Goal: Answer question/provide support: Share knowledge or assist other users

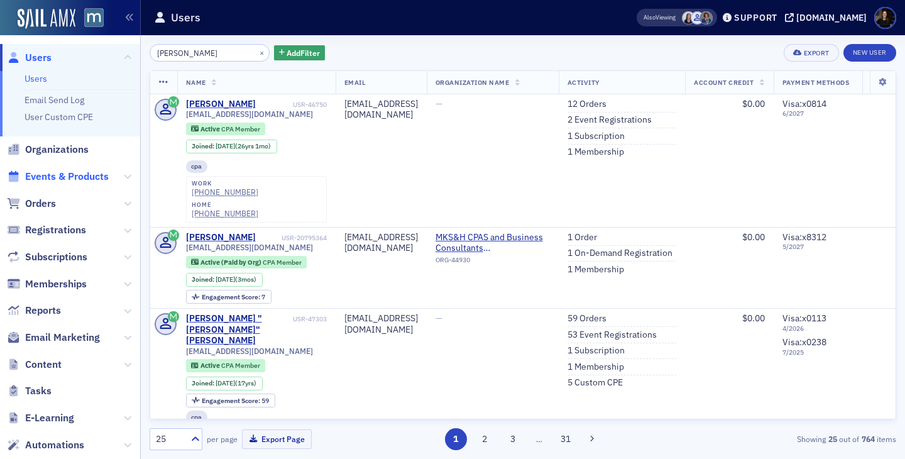
click at [38, 180] on span "Events & Products" at bounding box center [67, 177] width 84 height 14
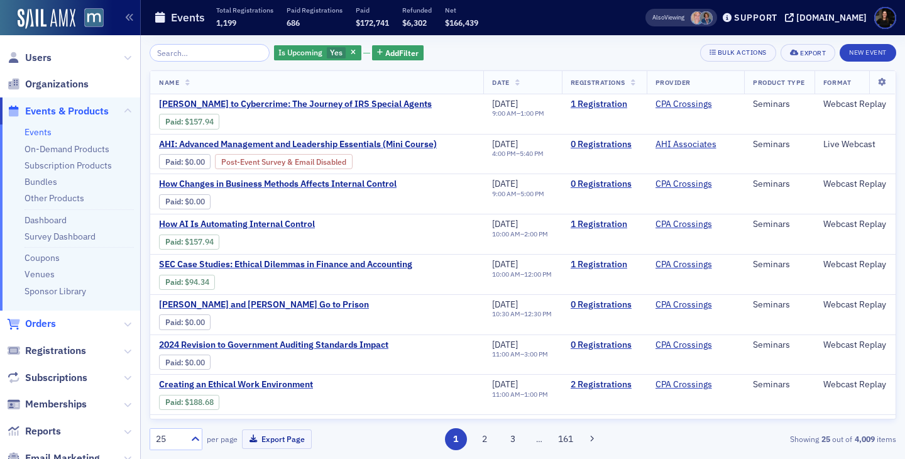
click at [31, 323] on span "Orders" at bounding box center [40, 324] width 31 height 14
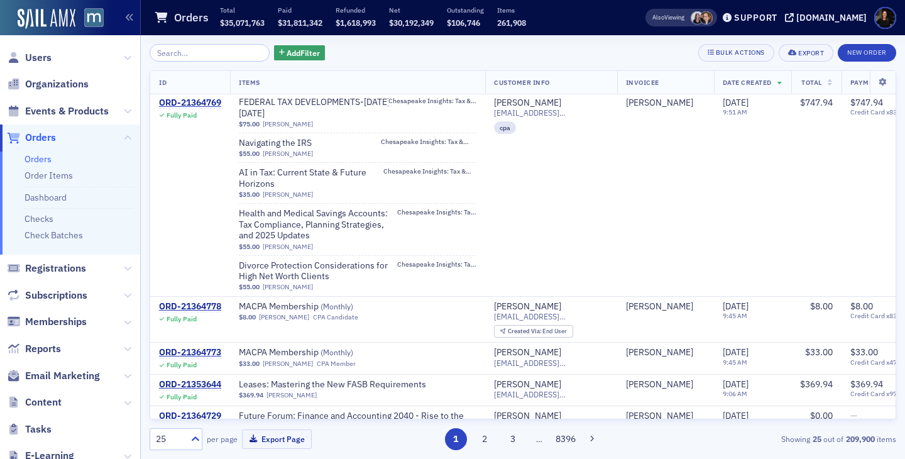
scroll to position [753, 0]
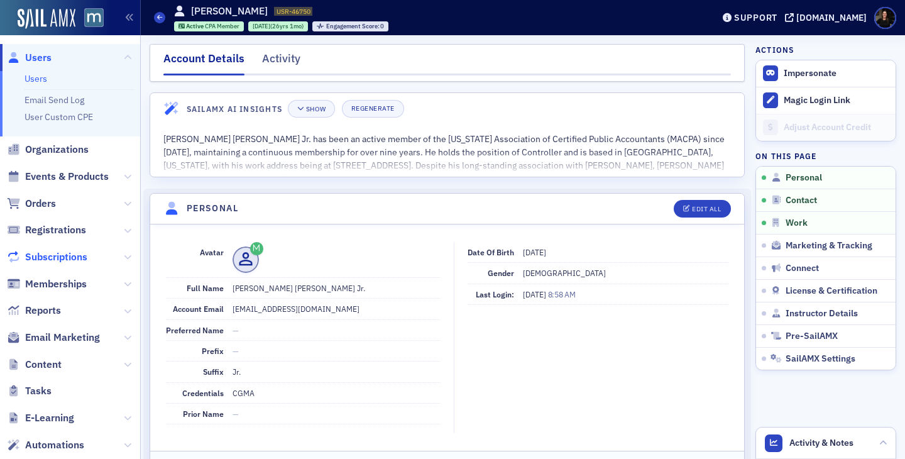
scroll to position [514, 0]
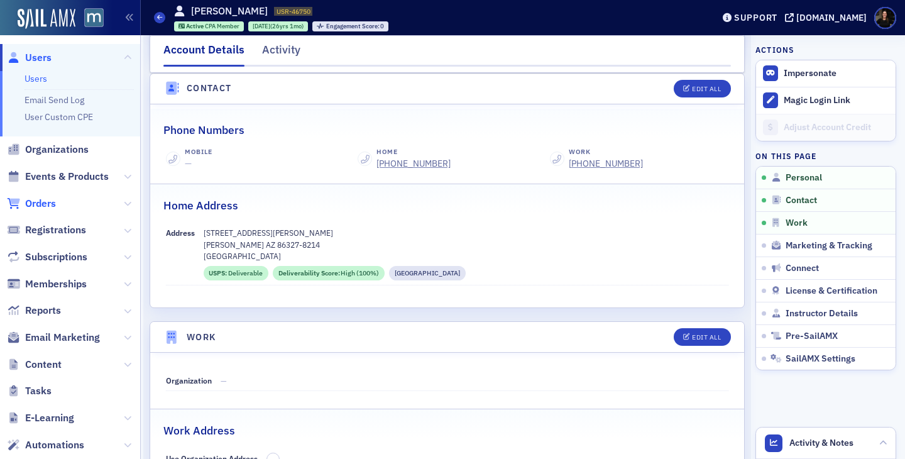
click at [36, 203] on span "Orders" at bounding box center [40, 204] width 31 height 14
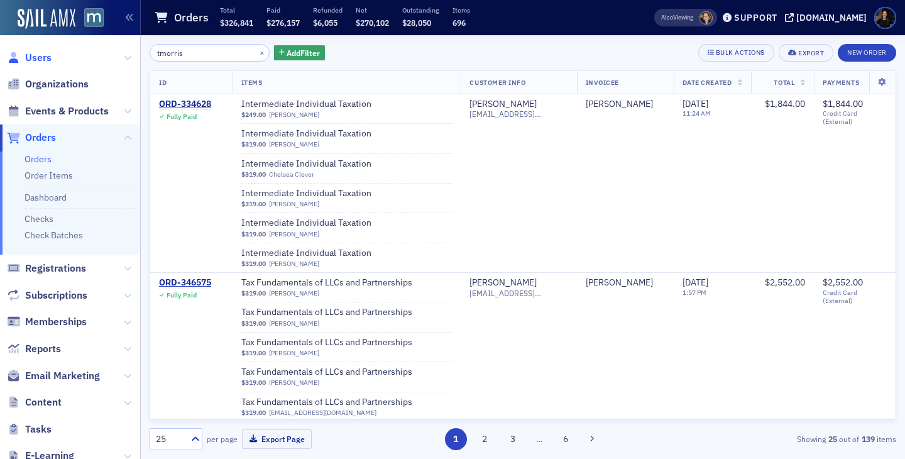
type input "tmorris"
click at [38, 57] on span "Users" at bounding box center [38, 58] width 26 height 14
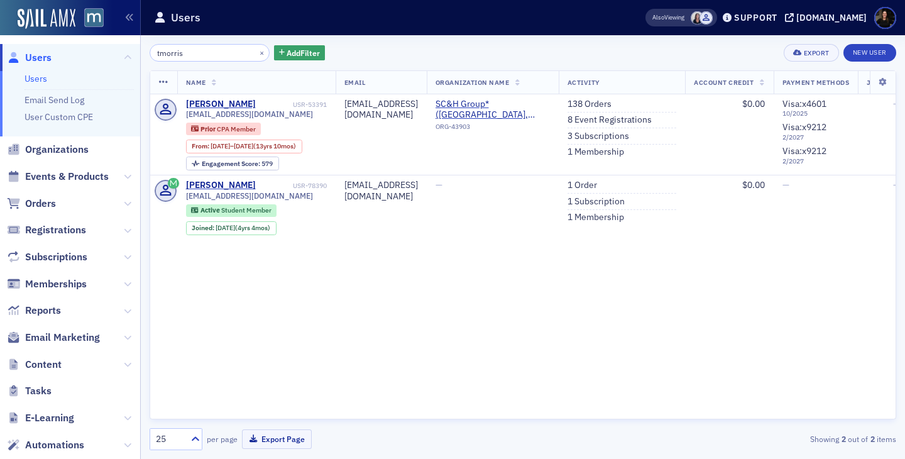
type input "tmorris"
click at [612, 100] on link "138 Orders" at bounding box center [590, 104] width 44 height 11
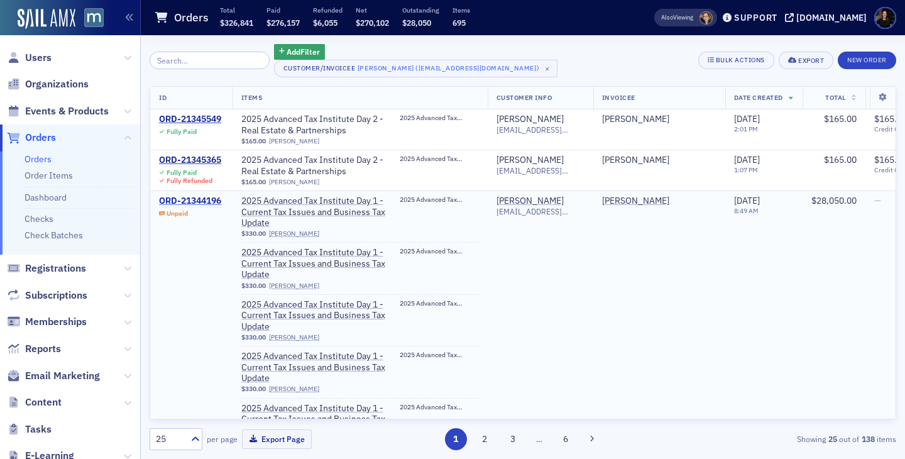
click at [169, 204] on div "ORD-21344196" at bounding box center [190, 201] width 62 height 11
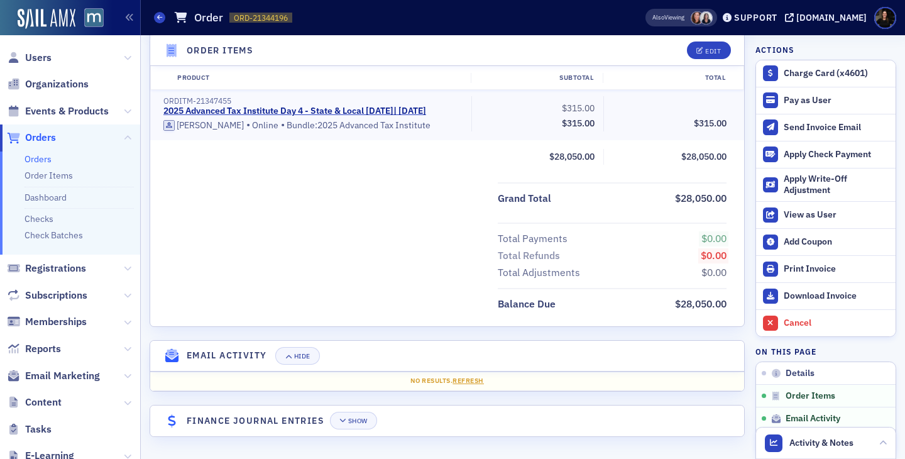
scroll to position [5850, 0]
click at [807, 237] on div "Add Coupon" at bounding box center [837, 241] width 106 height 11
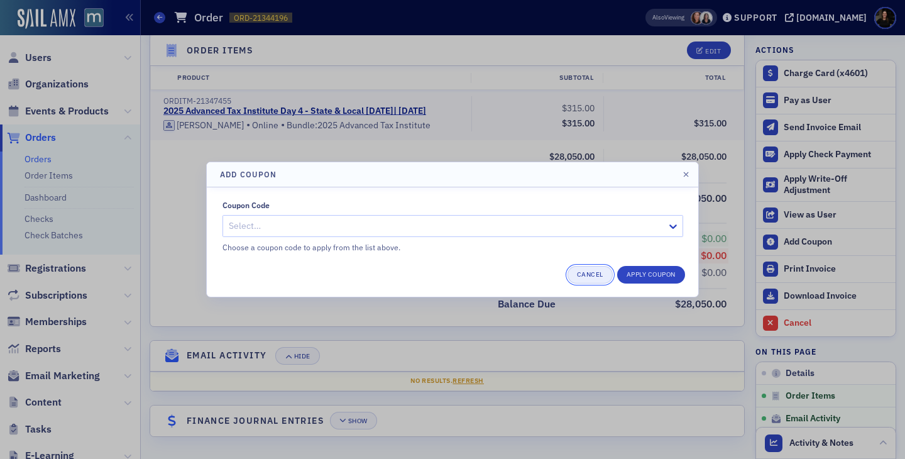
click at [579, 272] on button "Cancel" at bounding box center [590, 275] width 45 height 18
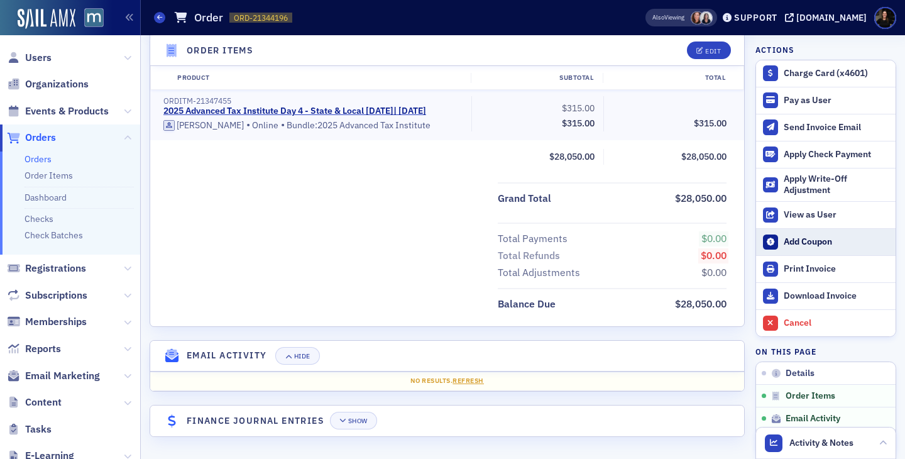
scroll to position [5858, 0]
click at [790, 241] on div "Add Coupon" at bounding box center [837, 241] width 106 height 11
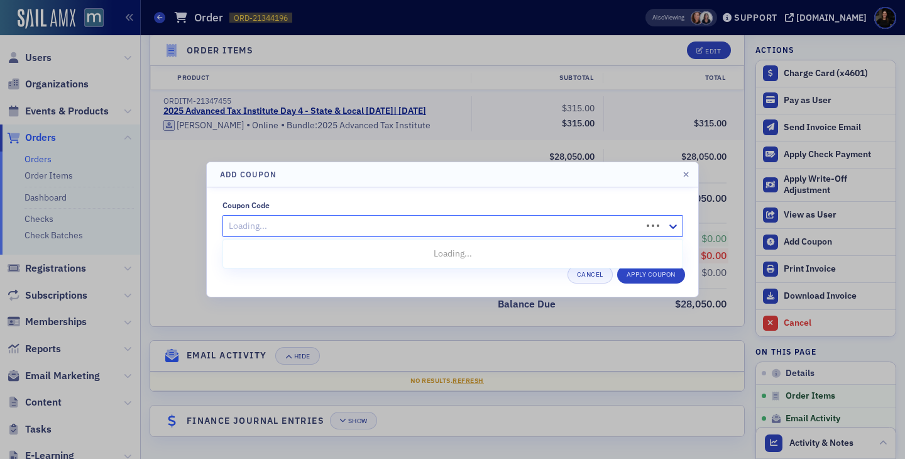
click at [488, 226] on div at bounding box center [434, 226] width 413 height 16
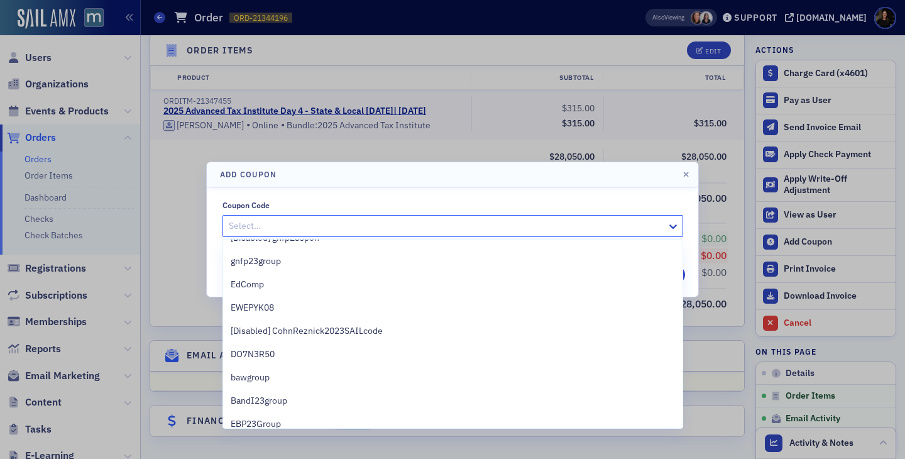
scroll to position [180, 0]
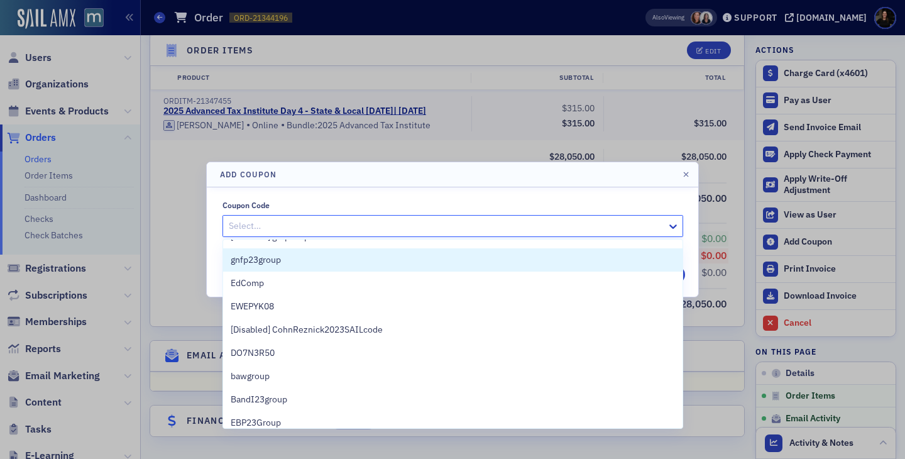
click at [563, 170] on header "Add Coupon" at bounding box center [453, 174] width 492 height 25
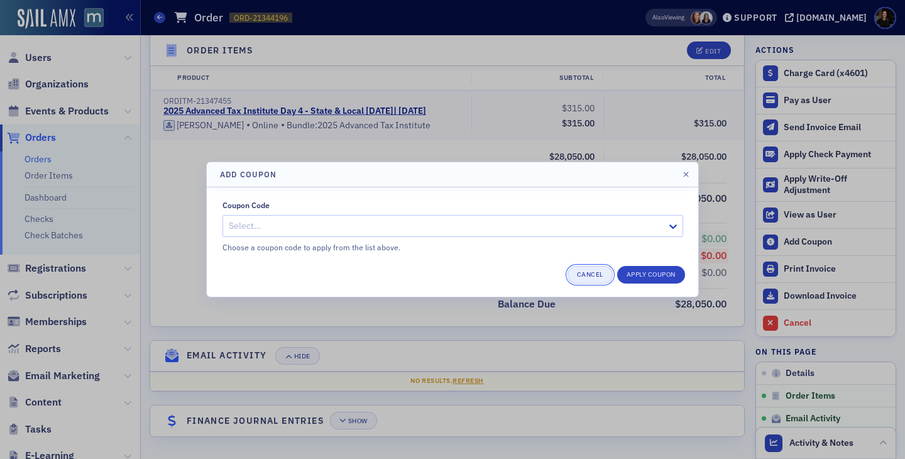
click at [585, 277] on button "Cancel" at bounding box center [590, 275] width 45 height 18
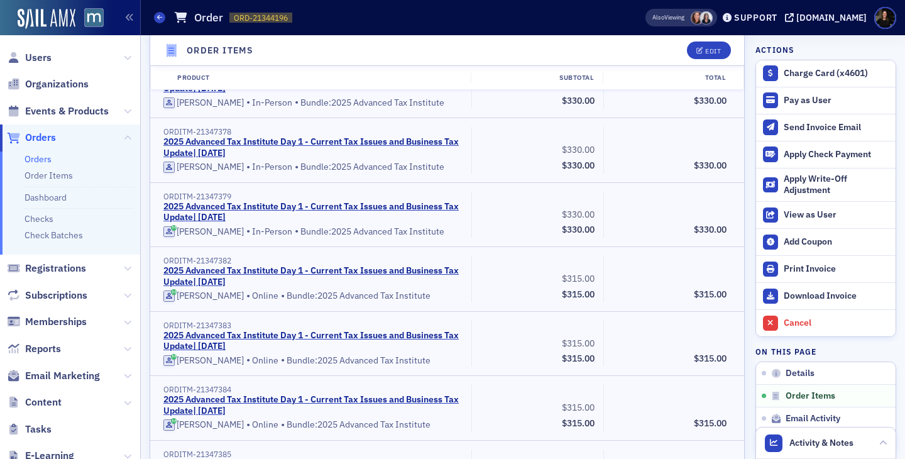
scroll to position [1375, 0]
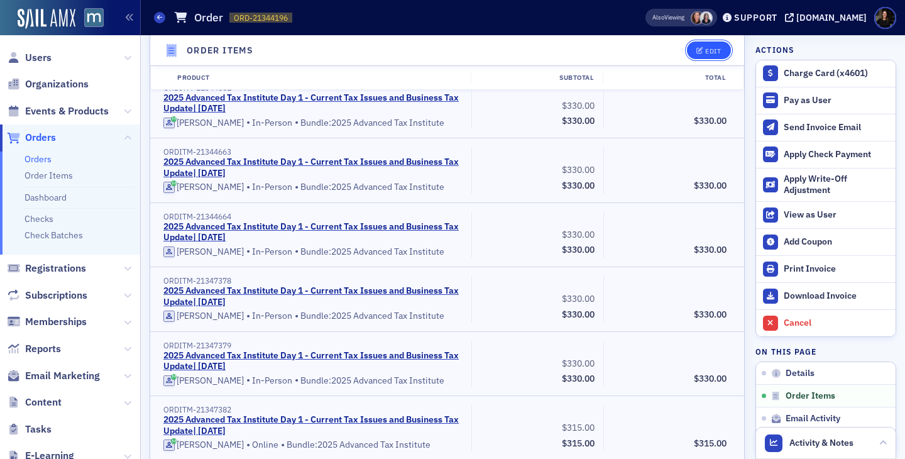
click at [703, 51] on icon "button" at bounding box center [701, 50] width 8 height 7
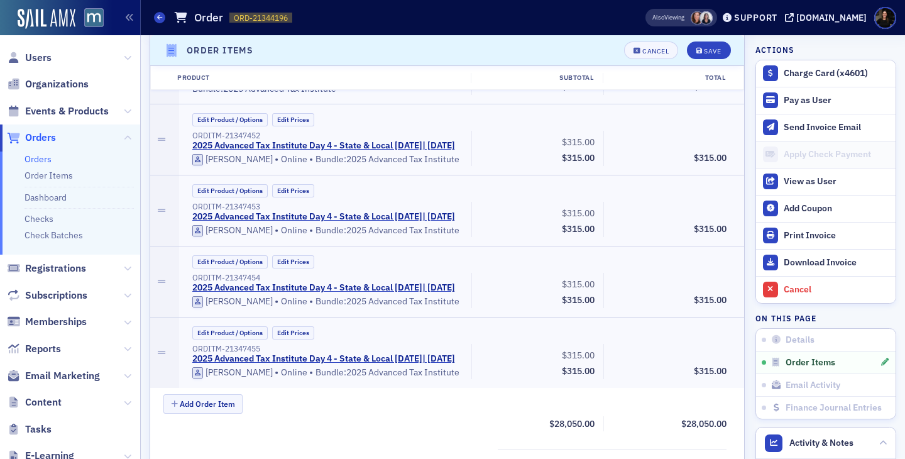
scroll to position [7697, 0]
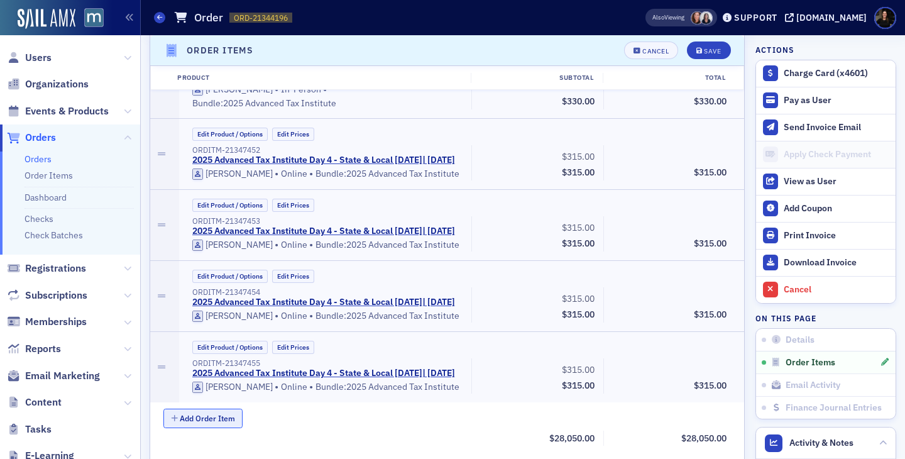
click at [214, 409] on button "Add Order Item" at bounding box center [202, 418] width 79 height 19
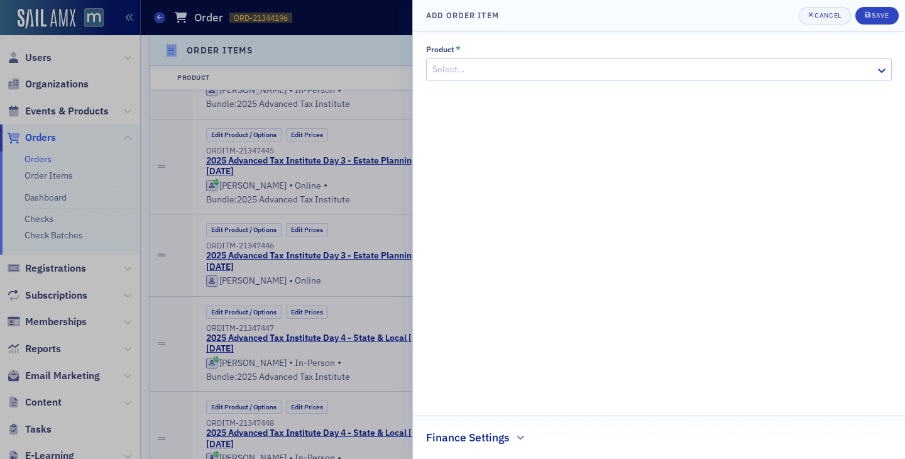
scroll to position [8132, 0]
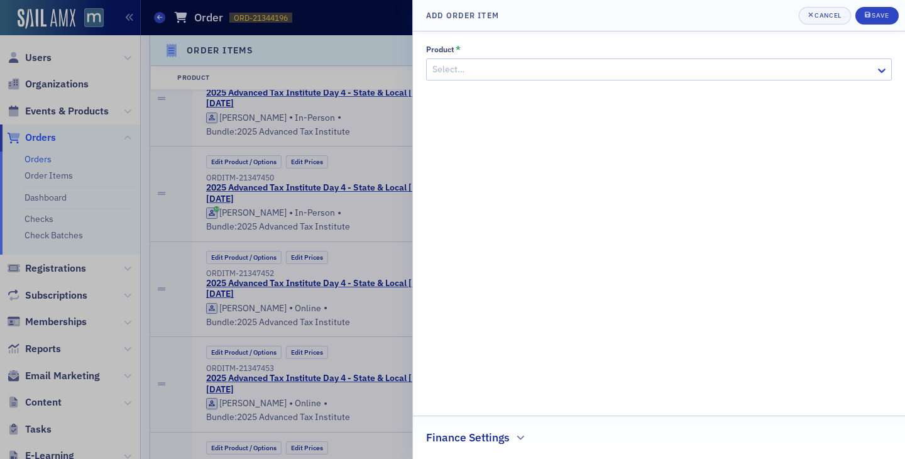
click at [509, 69] on div at bounding box center [652, 70] width 443 height 16
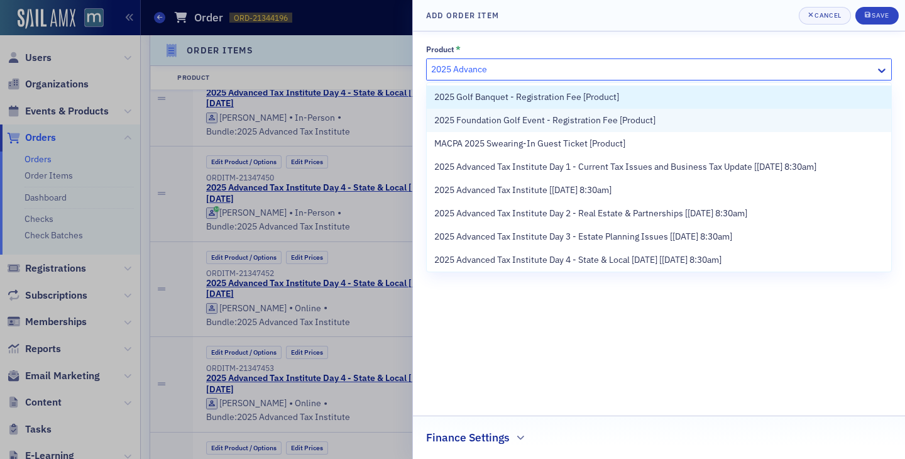
type input "2025 Advanced"
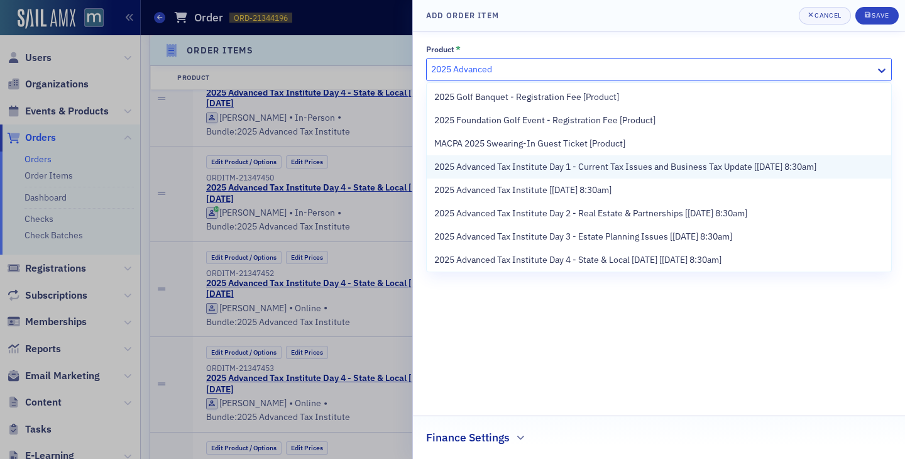
click at [558, 167] on span "2025 Advanced Tax Institute Day 1 - Current Tax Issues and Business Tax Update …" at bounding box center [625, 166] width 382 height 13
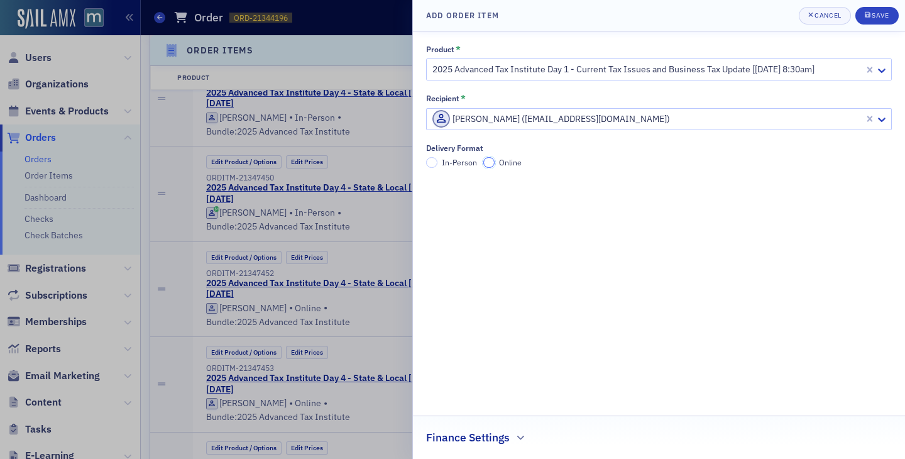
click at [486, 164] on input "Online" at bounding box center [488, 162] width 11 height 11
click at [495, 130] on div "Product * 2025 Advanced Tax Institute Day 1 - Current Tax Issues and Business T…" at bounding box center [659, 106] width 466 height 123
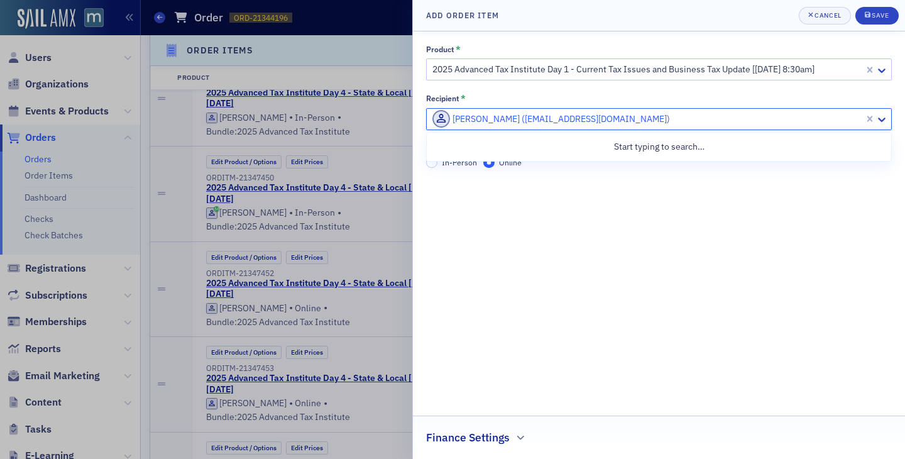
click at [499, 118] on div at bounding box center [647, 119] width 432 height 16
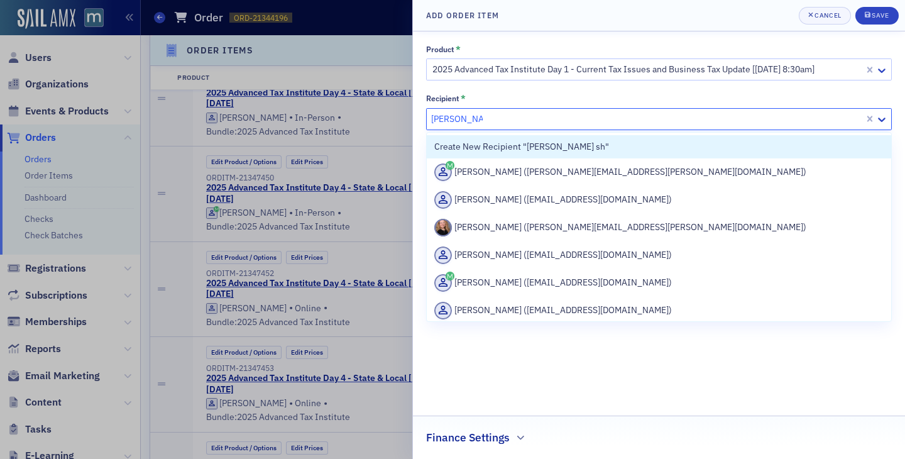
type input "samantha sh"
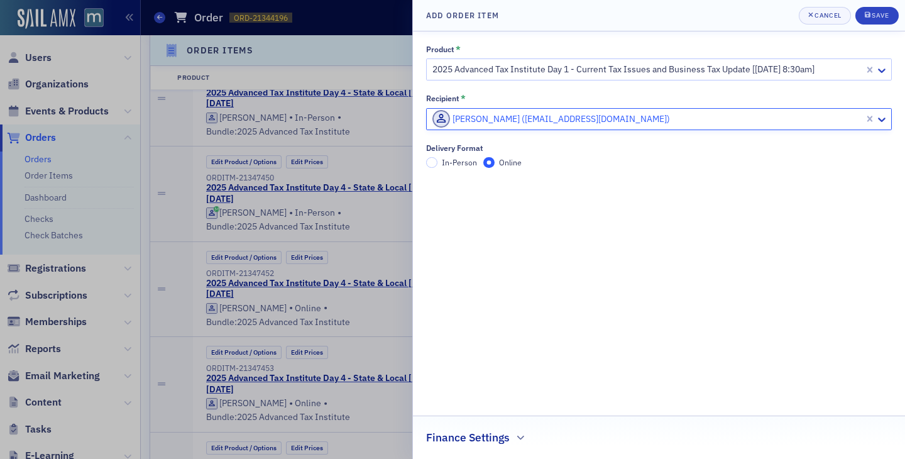
click at [666, 121] on div at bounding box center [647, 119] width 432 height 16
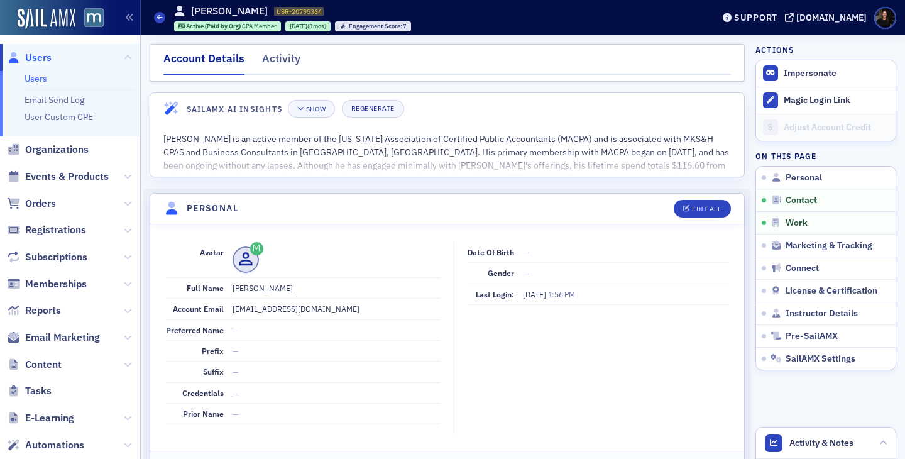
scroll to position [580, 0]
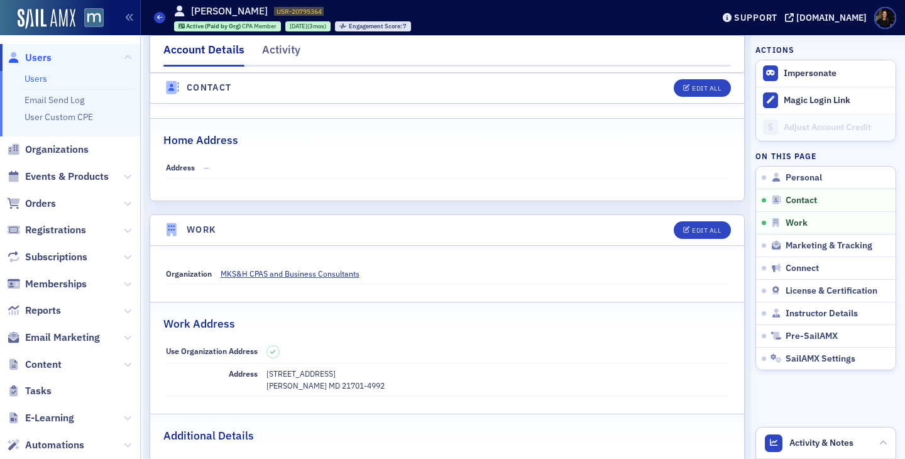
click at [34, 58] on span "Users" at bounding box center [38, 58] width 26 height 14
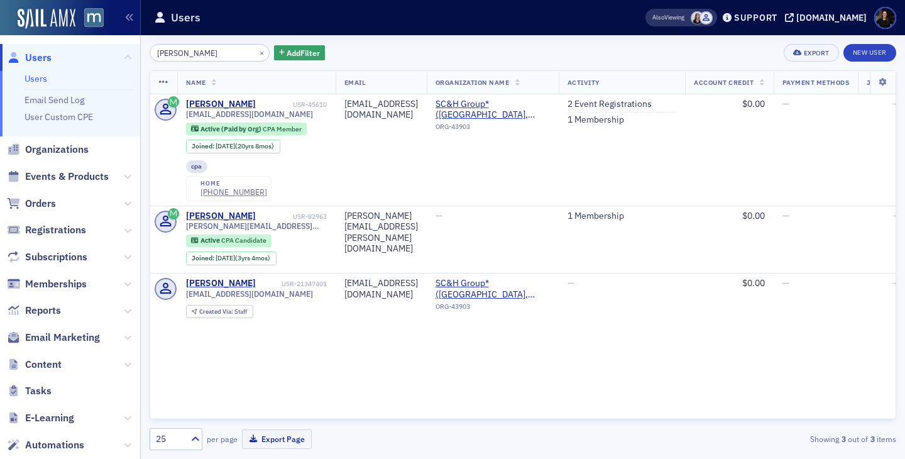
type input "shifrin"
click at [43, 151] on span "Organizations" at bounding box center [56, 150] width 63 height 14
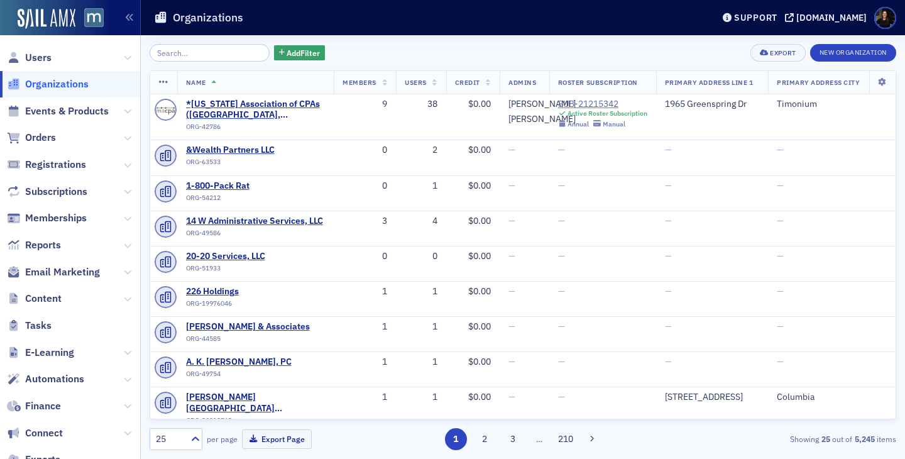
click at [175, 50] on input "search" at bounding box center [210, 53] width 120 height 18
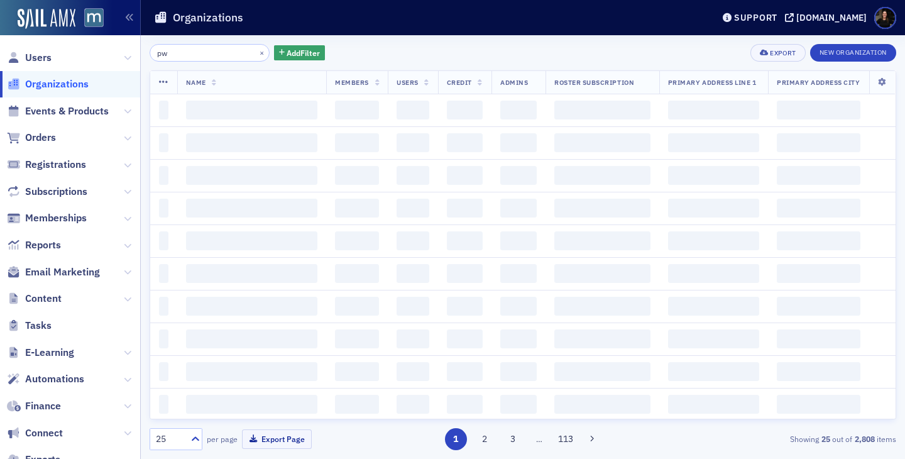
type input "p"
type input "r"
type input "p"
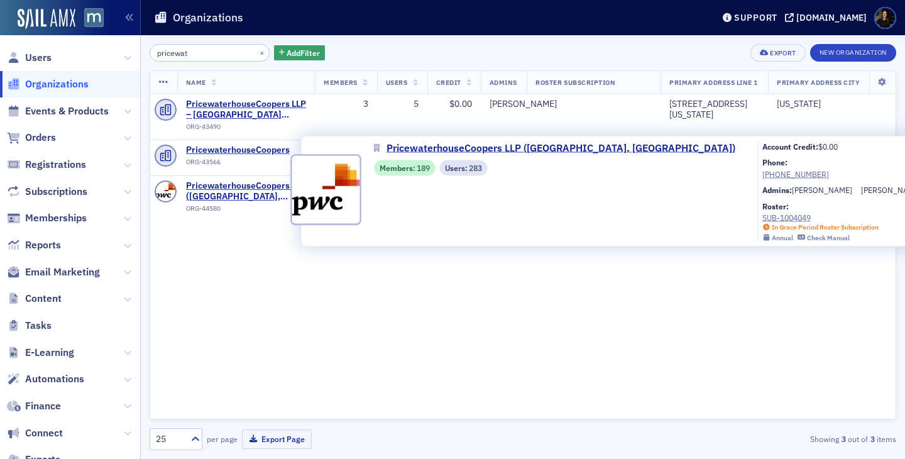
type input "pricewat"
click at [634, 274] on div "Name Members Users Credit Admins Roster Subscription Primary Address Line 1 Pri…" at bounding box center [523, 244] width 747 height 349
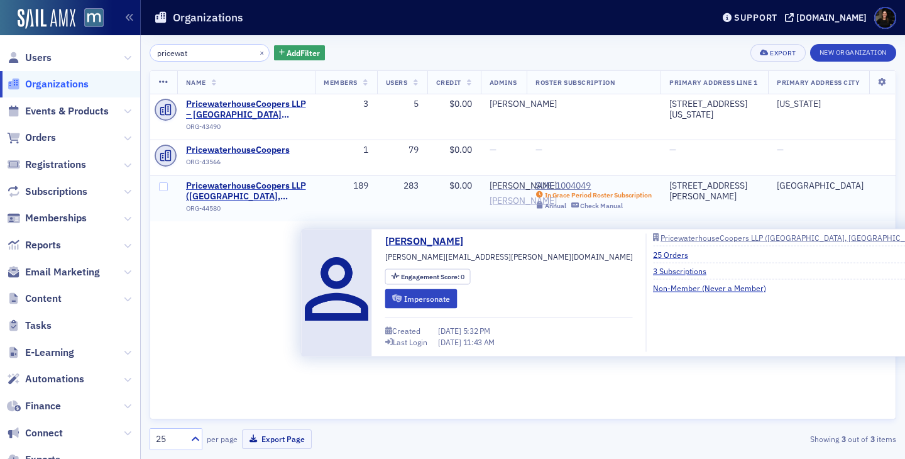
click at [515, 207] on div "Debora Mullineaux" at bounding box center [523, 201] width 67 height 11
click at [427, 299] on button "Impersonate" at bounding box center [421, 298] width 72 height 19
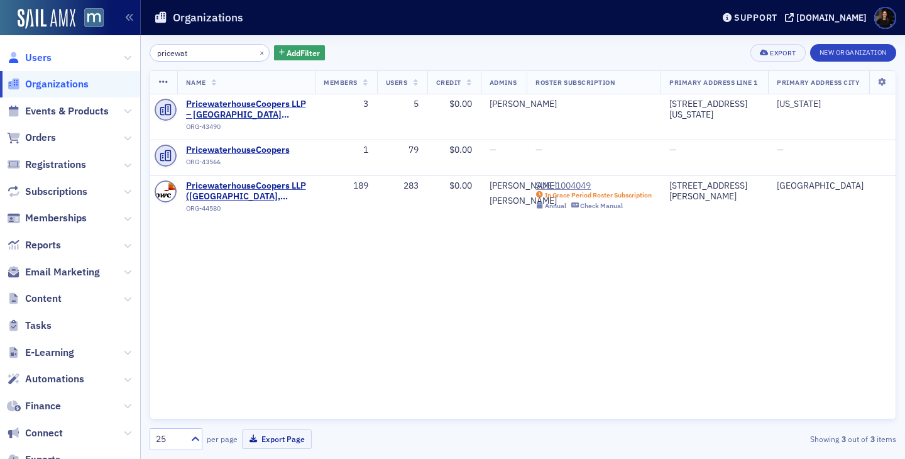
click at [42, 58] on span "Users" at bounding box center [38, 58] width 26 height 14
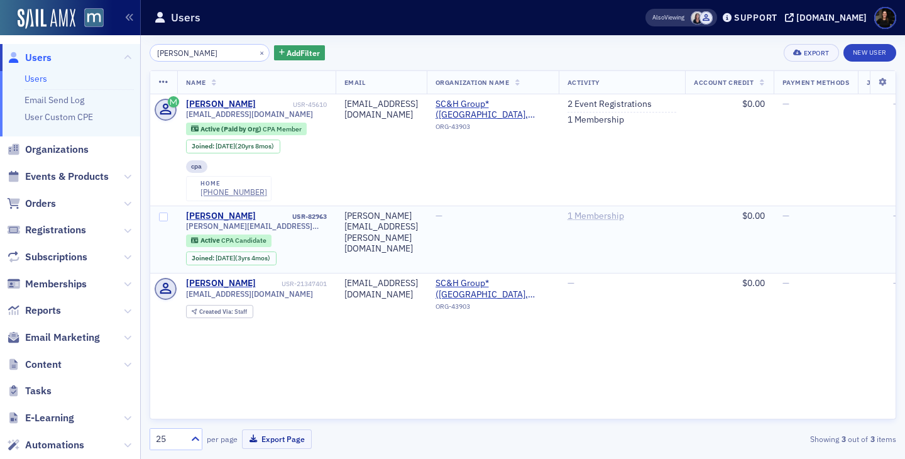
click at [624, 217] on link "1 Membership" at bounding box center [596, 216] width 57 height 11
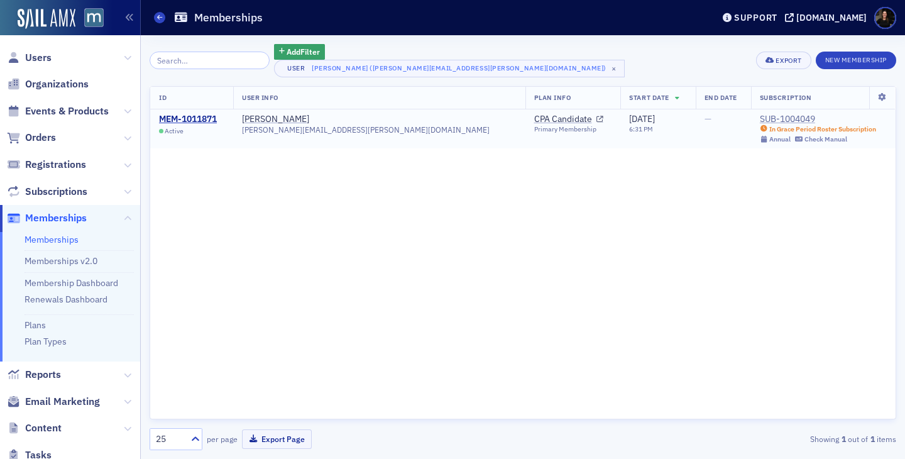
click at [764, 119] on div "SUB-1004049" at bounding box center [818, 119] width 116 height 11
click at [26, 51] on span "Users" at bounding box center [38, 58] width 26 height 14
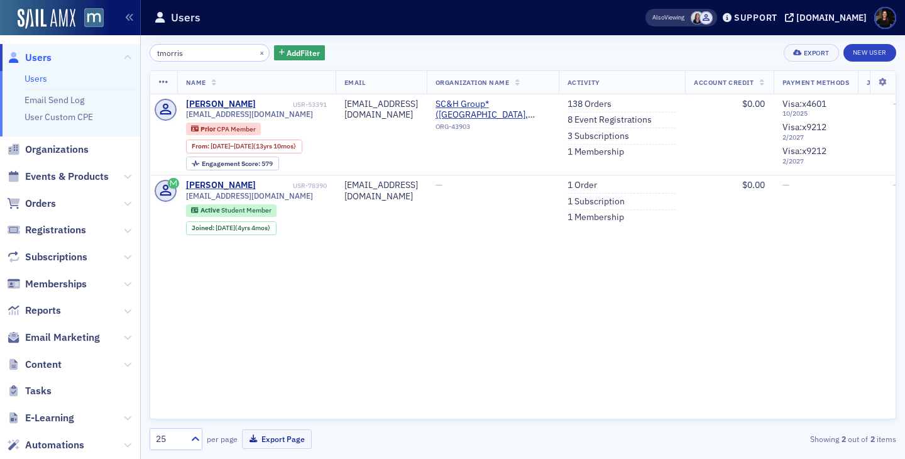
type input "tmorris"
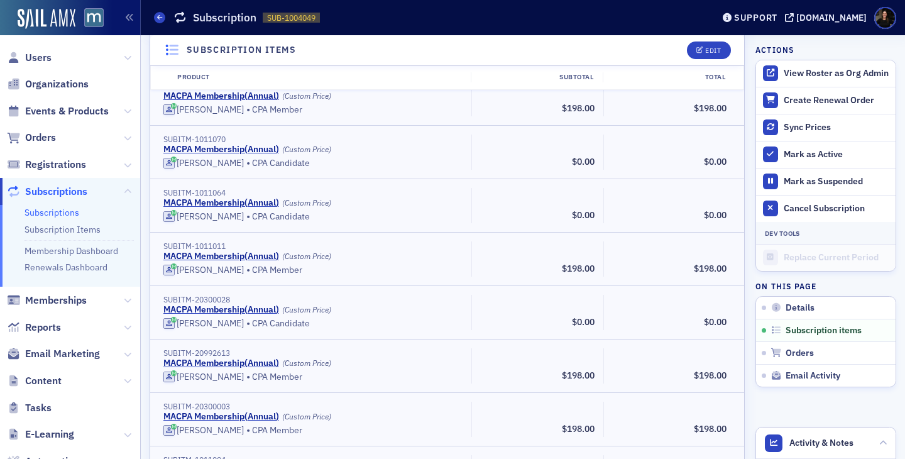
scroll to position [9622, 0]
click at [748, 12] on div "Support" at bounding box center [749, 18] width 59 height 18
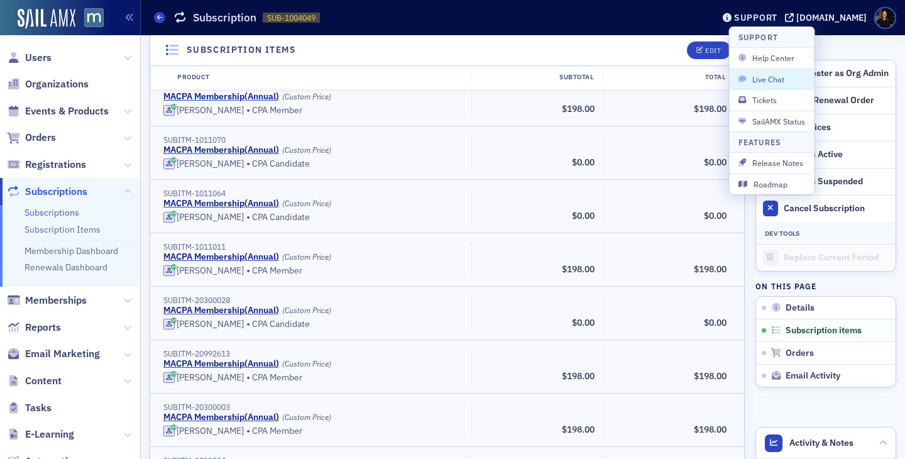
click at [754, 80] on span "Live Chat" at bounding box center [772, 79] width 67 height 11
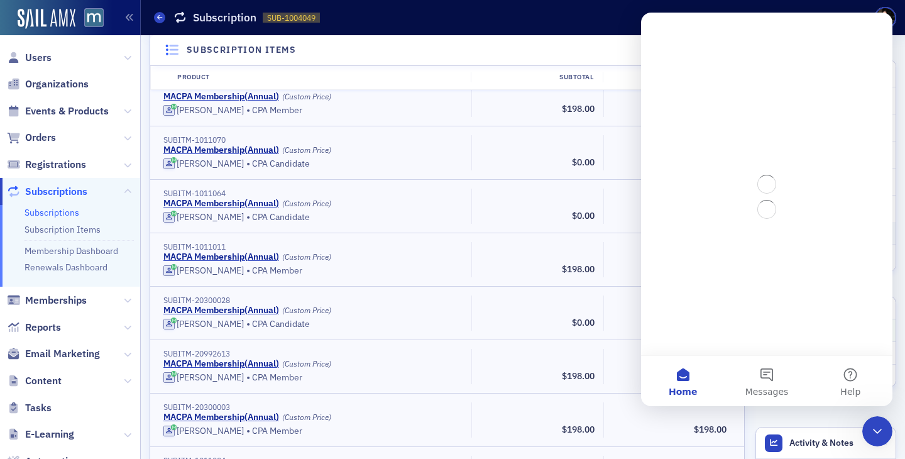
scroll to position [0, 0]
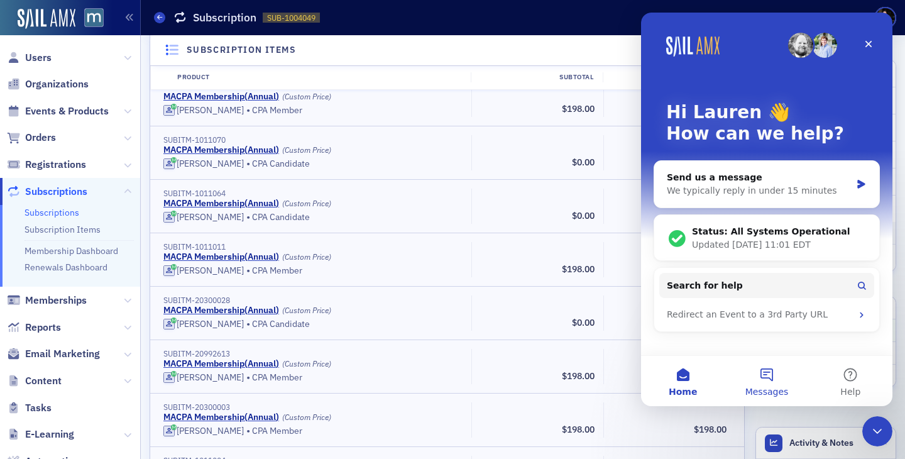
click at [763, 370] on button "Messages" at bounding box center [767, 381] width 84 height 50
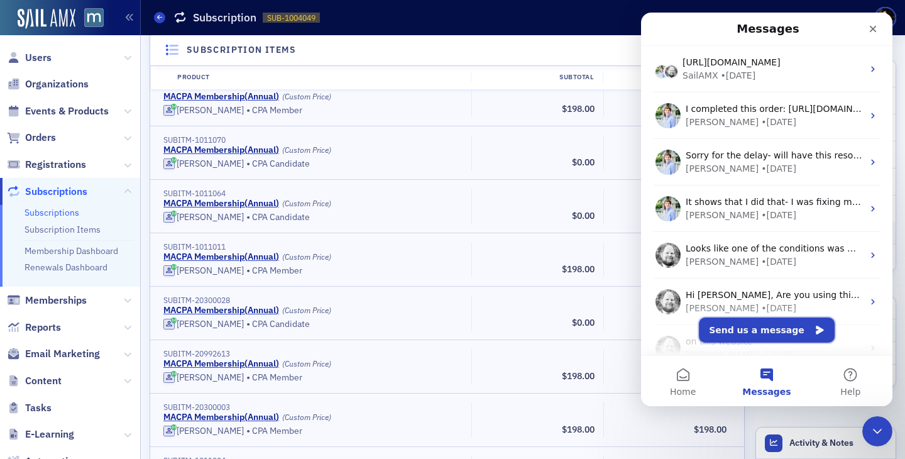
click at [740, 329] on button "Send us a message" at bounding box center [767, 329] width 136 height 25
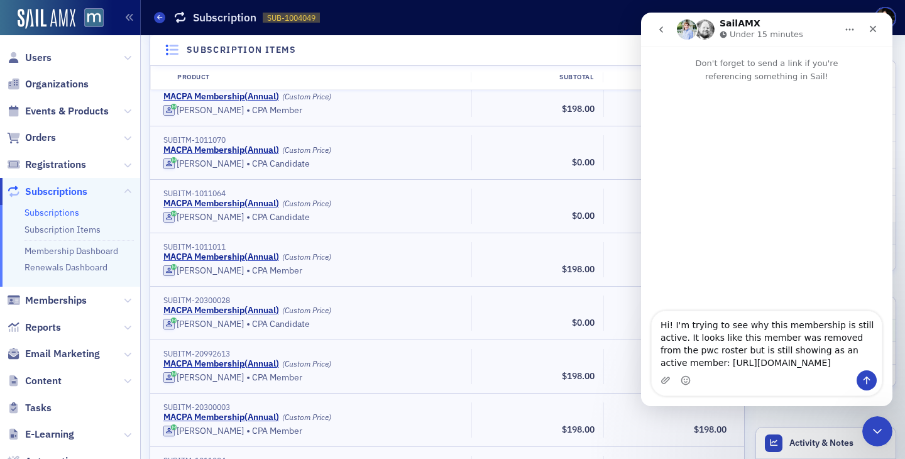
click at [656, 352] on textarea "Hi! I'm trying to see why this membership is still active. It looks like this m…" at bounding box center [767, 340] width 230 height 59
click at [699, 327] on textarea "Hi! I'm trying to see why this membership is still active. It looks like this m…" at bounding box center [767, 335] width 230 height 72
click at [658, 348] on textarea "Hi! I'm trying to see why this membership is still active. It looks like this m…" at bounding box center [767, 335] width 230 height 72
click at [734, 361] on textarea "Hi! I'm trying to see why this membership is still active. It looks like this m…" at bounding box center [767, 335] width 230 height 72
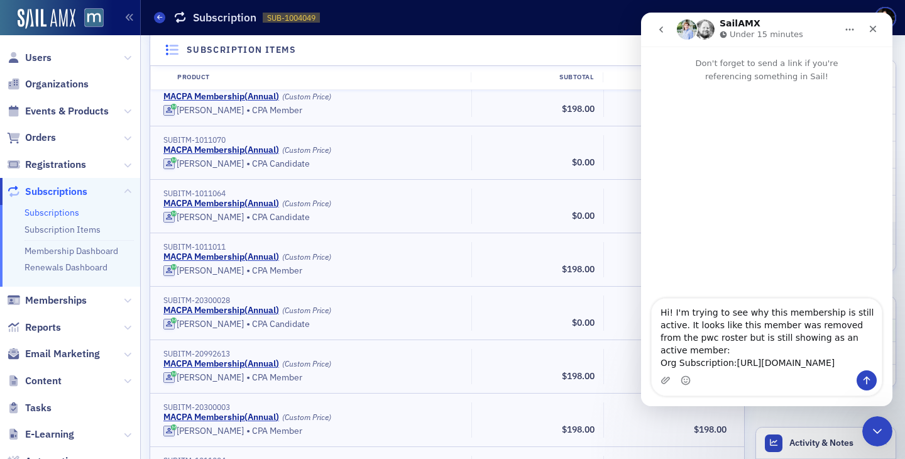
scroll to position [20, 0]
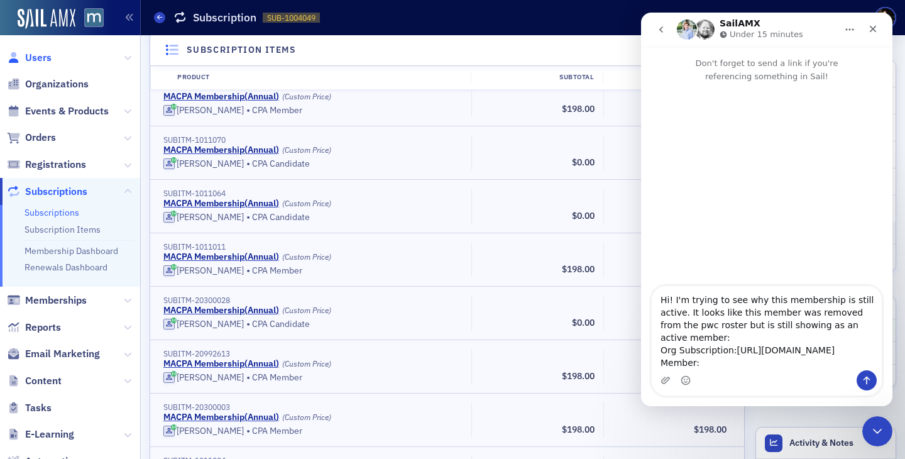
type textarea "Hi! I'm trying to see why this membership is still active. It looks like this m…"
click at [33, 60] on span "Users" at bounding box center [38, 58] width 26 height 14
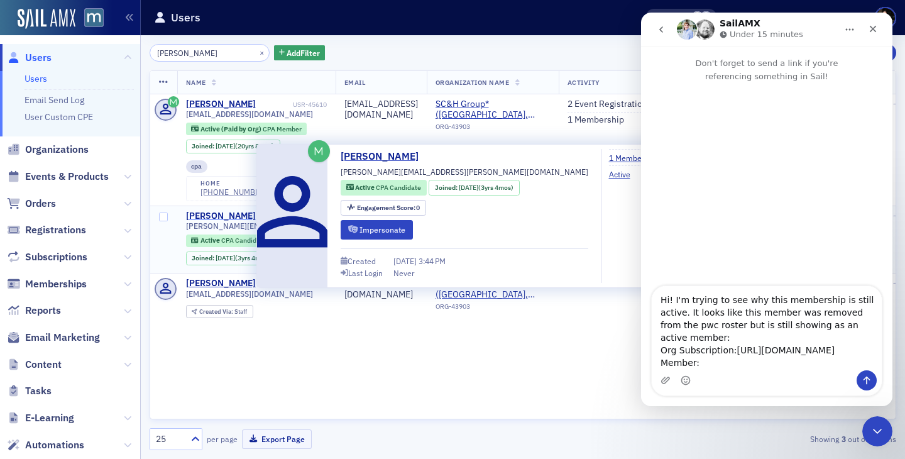
type input "shifrin"
click at [202, 219] on div "Samantha Shifrin" at bounding box center [221, 216] width 70 height 11
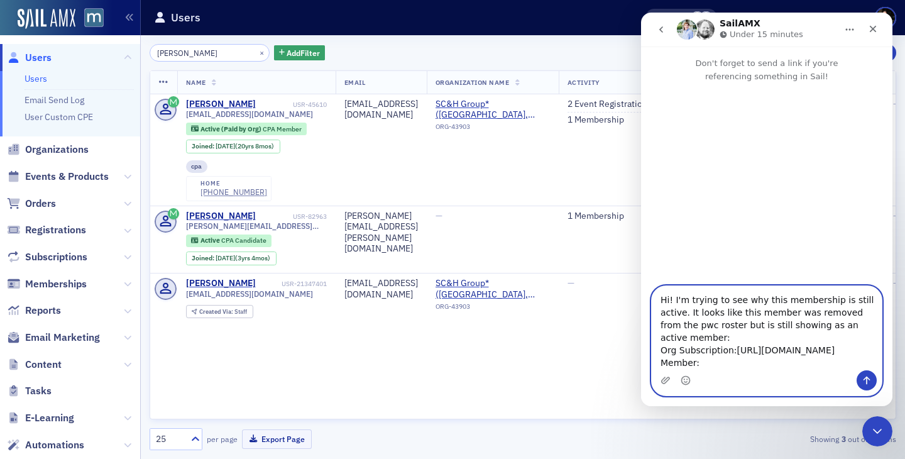
click at [707, 368] on textarea "Hi! I'm trying to see why this membership is still active. It looks like this m…" at bounding box center [767, 328] width 230 height 84
type textarea "Hi! I'm trying to see why this membership is still active. It looks like this m…"
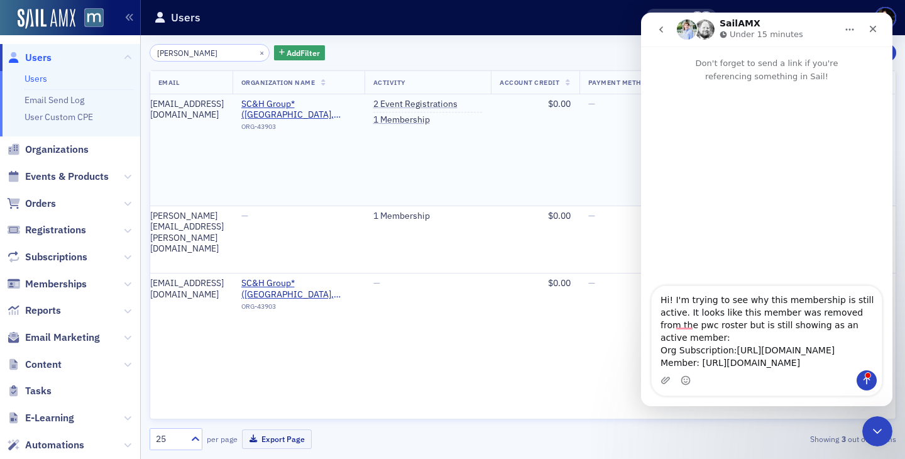
scroll to position [48, 0]
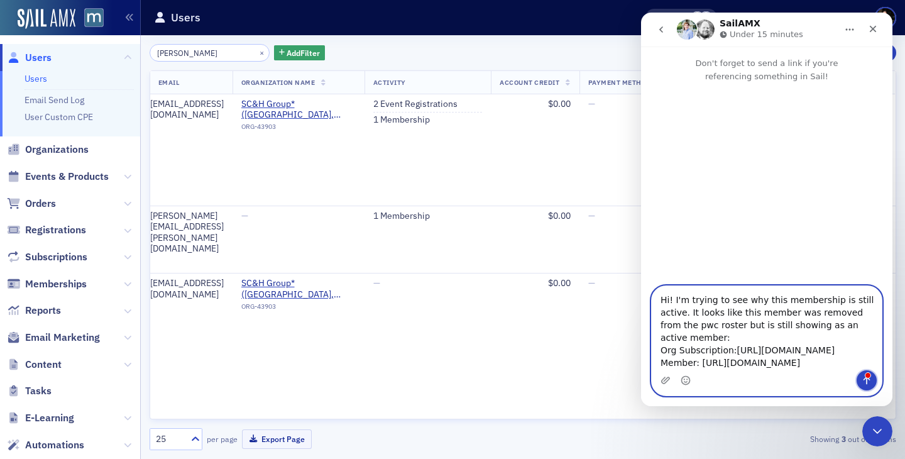
click at [867, 380] on icon "Send a message…" at bounding box center [867, 380] width 10 height 10
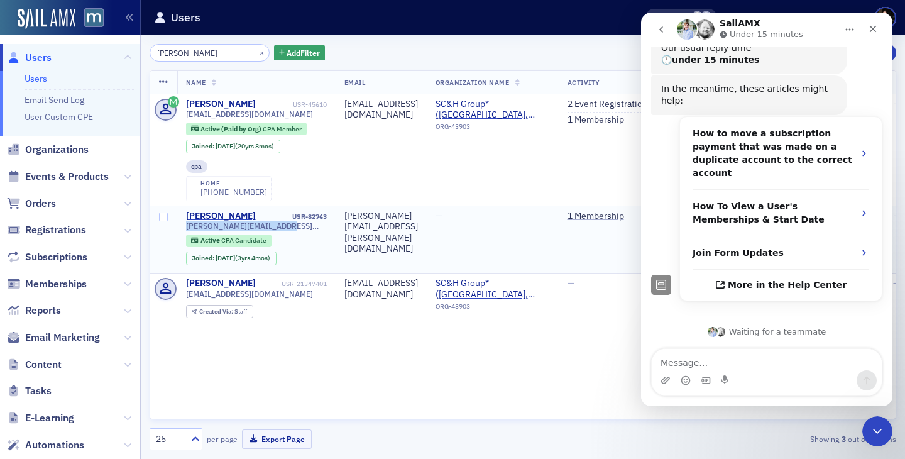
drag, startPoint x: 185, startPoint y: 226, endPoint x: 334, endPoint y: 224, distance: 149.0
click at [334, 224] on td "Samantha Shifrin USR-82963 samantha.shifrin@pwc.com Active CPA Candidate Joined…" at bounding box center [256, 240] width 158 height 68
click at [389, 236] on td "samantha.shifrin@pwc.com" at bounding box center [381, 240] width 91 height 68
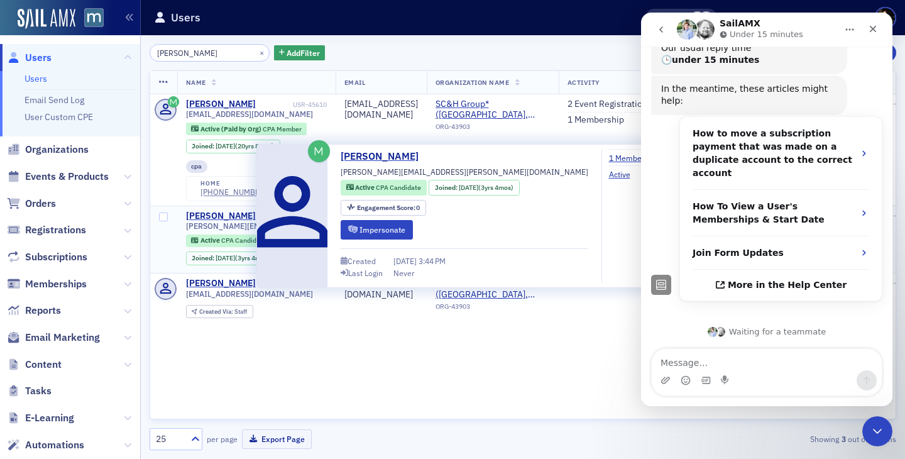
click at [233, 231] on div "samantha.shifrin@pwc.com Active CPA Candidate Joined : 6/8/2022 (3yrs 4mos)" at bounding box center [256, 244] width 141 height 47
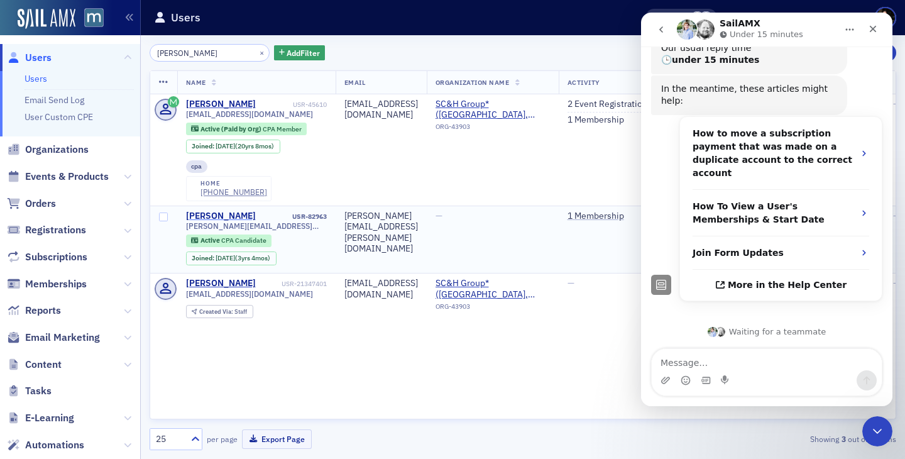
click at [233, 216] on div "Samantha Shifrin" at bounding box center [221, 216] width 70 height 11
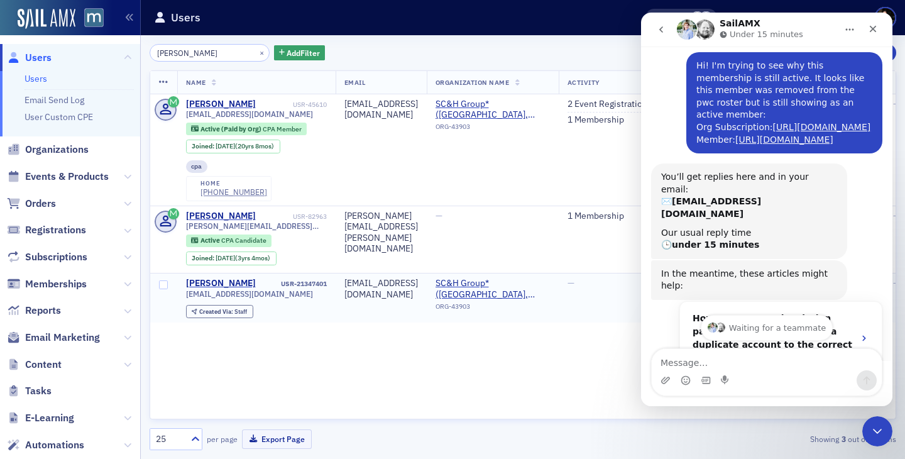
scroll to position [0, 0]
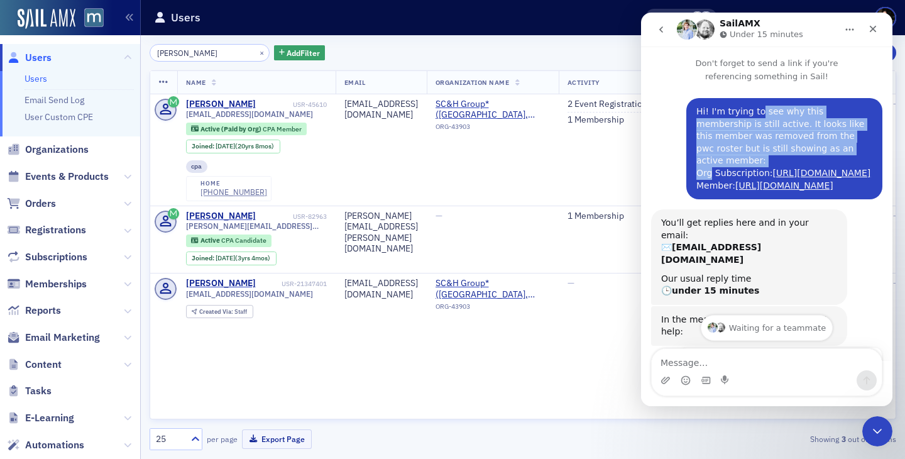
drag, startPoint x: 759, startPoint y: 117, endPoint x: 829, endPoint y: 160, distance: 82.2
click at [829, 160] on div "Hi! I'm trying to see why this membership is still active. It looks like this m…" at bounding box center [785, 149] width 176 height 86
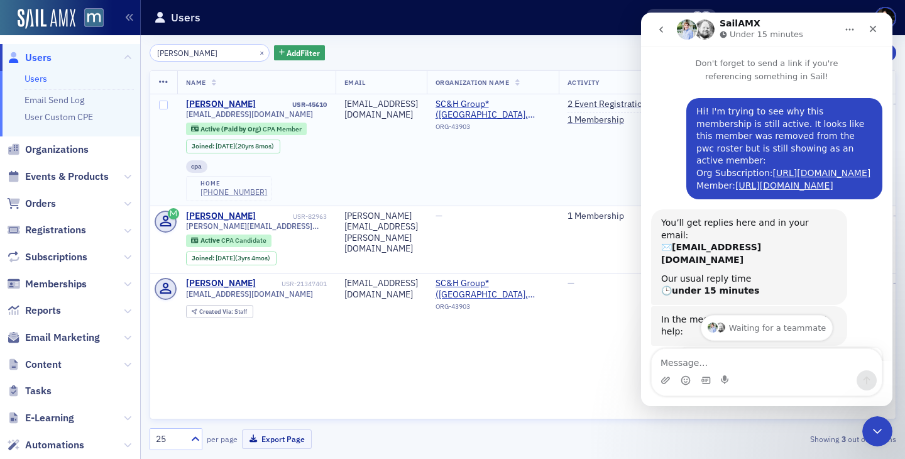
click at [427, 163] on td "pshifrin@schgroup.com" at bounding box center [381, 149] width 91 height 111
click at [397, 249] on td "samantha.shifrin@pwc.com" at bounding box center [381, 240] width 91 height 68
click at [609, 219] on link "1 Membership" at bounding box center [595, 216] width 57 height 11
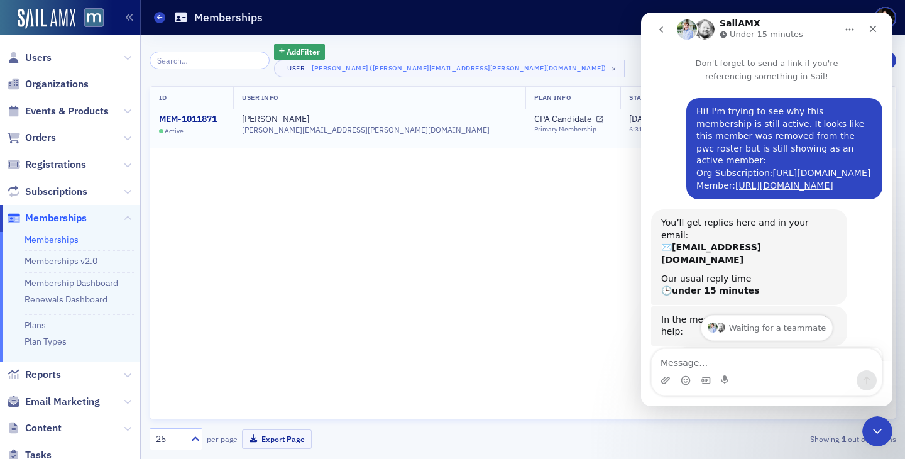
click at [194, 120] on div "MEM-1011871" at bounding box center [188, 119] width 58 height 11
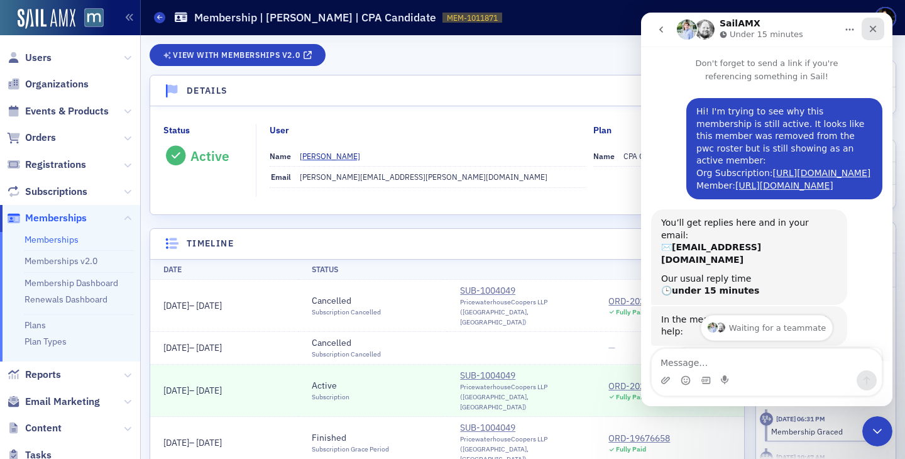
click at [878, 34] on div "Close" at bounding box center [873, 29] width 23 height 23
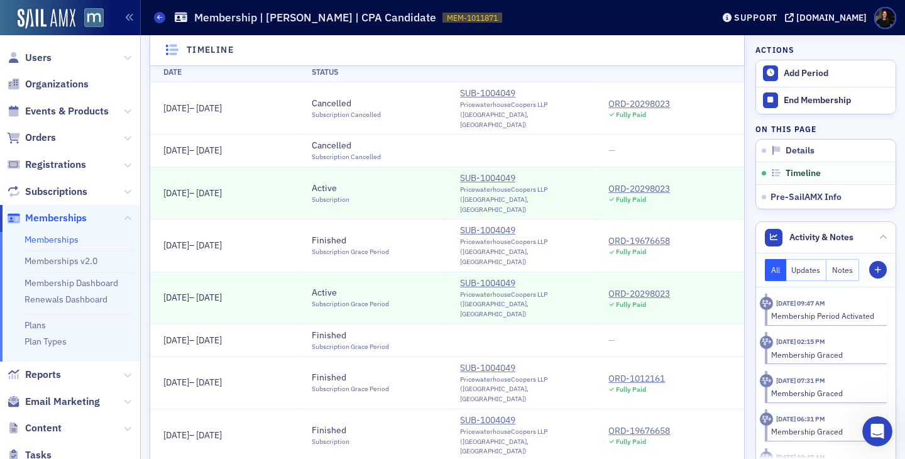
scroll to position [202, 0]
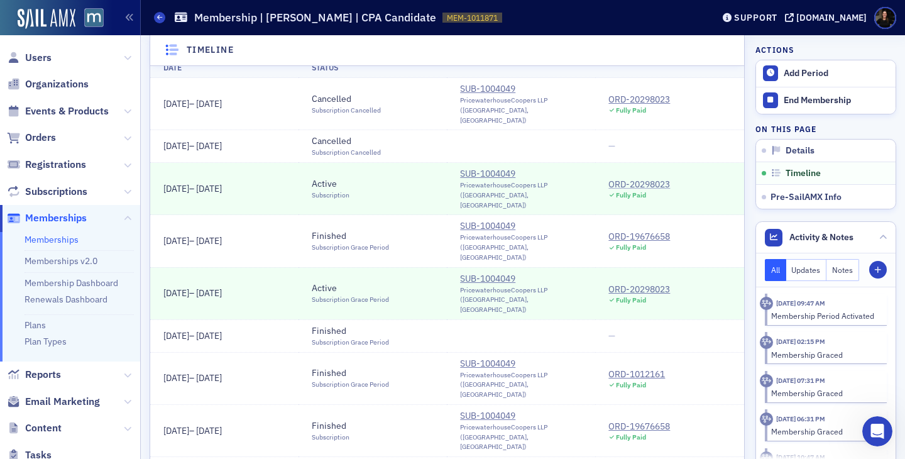
click at [628, 178] on div "ORD-20298023" at bounding box center [640, 184] width 62 height 13
drag, startPoint x: 336, startPoint y: 138, endPoint x: 443, endPoint y: 138, distance: 106.9
click at [443, 138] on td "Cancelled Subscription Cancelled" at bounding box center [373, 146] width 148 height 33
drag, startPoint x: 168, startPoint y: 135, endPoint x: 412, endPoint y: 142, distance: 244.0
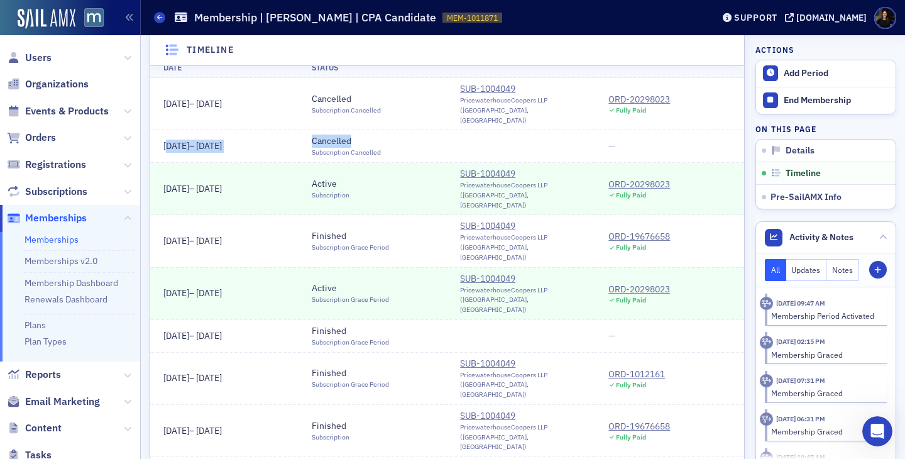
click at [409, 141] on tr "7/1/2024 – 7/1/2025 Cancelled Subscription Cancelled —" at bounding box center [447, 146] width 594 height 33
click at [412, 142] on td "Cancelled Subscription Cancelled" at bounding box center [373, 146] width 148 height 33
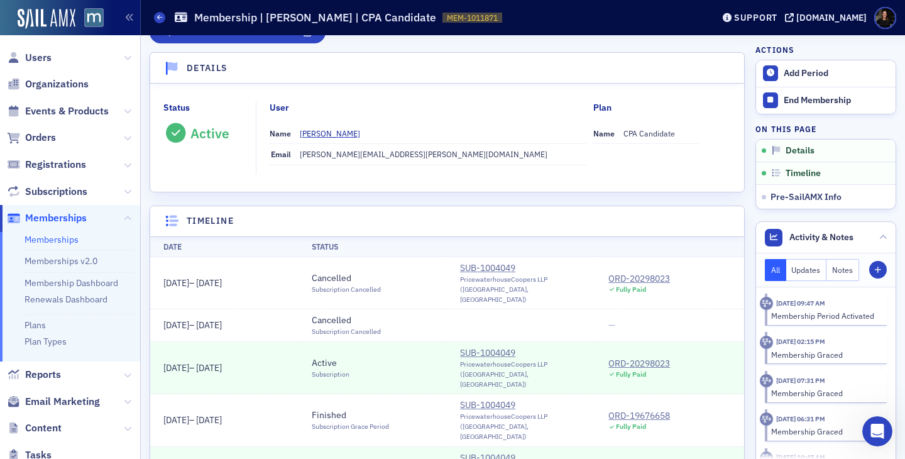
scroll to position [0, 0]
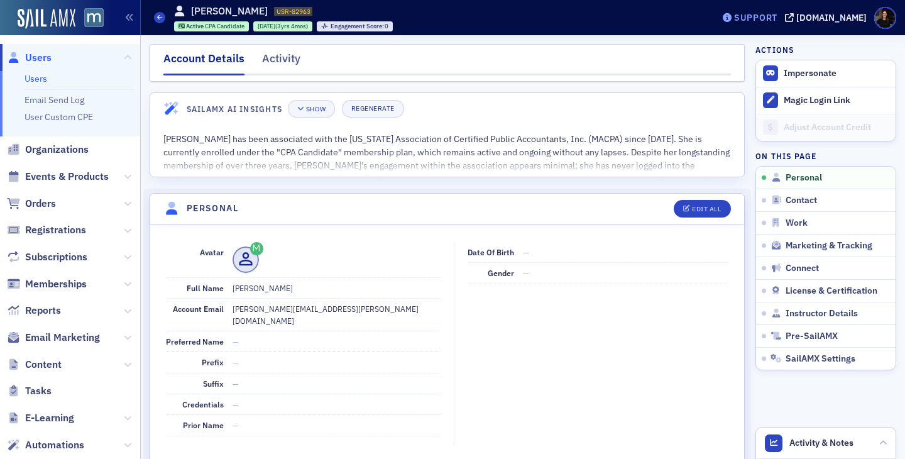
click at [770, 15] on div "Support" at bounding box center [755, 17] width 43 height 11
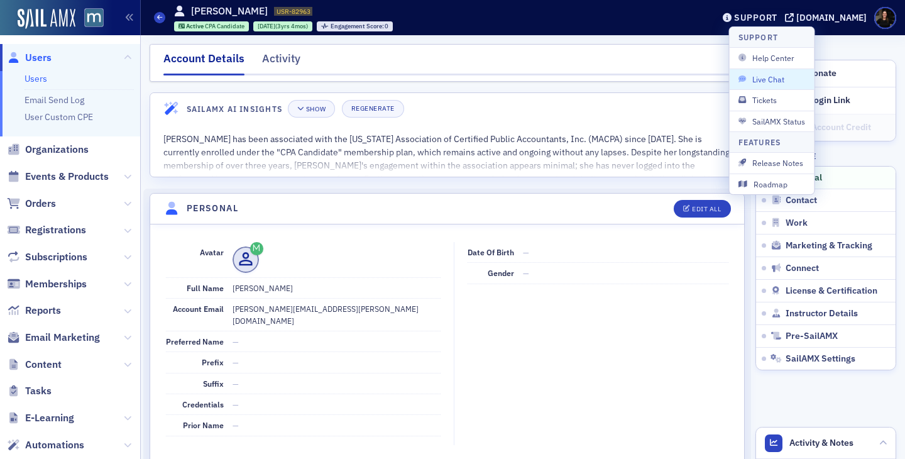
click at [764, 75] on span "Live Chat" at bounding box center [772, 79] width 67 height 11
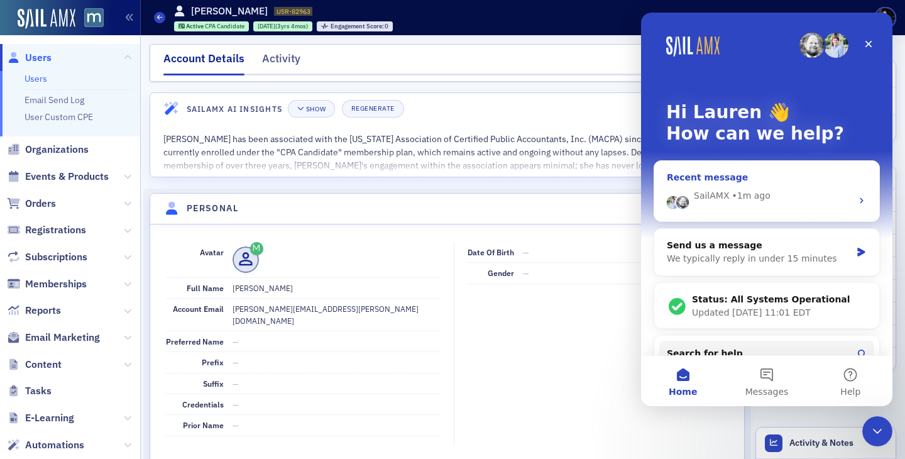
click at [811, 194] on div "SailAMX • 1m ago" at bounding box center [773, 195] width 158 height 13
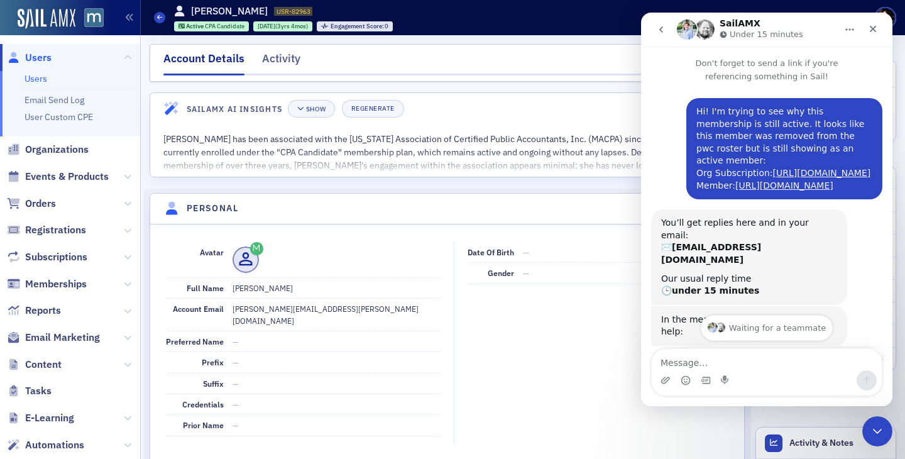
drag, startPoint x: 697, startPoint y: 121, endPoint x: 791, endPoint y: 127, distance: 93.9
click at [790, 128] on div "Hi! I'm trying to see why this membership is still active. It looks like this m…" at bounding box center [785, 149] width 176 height 86
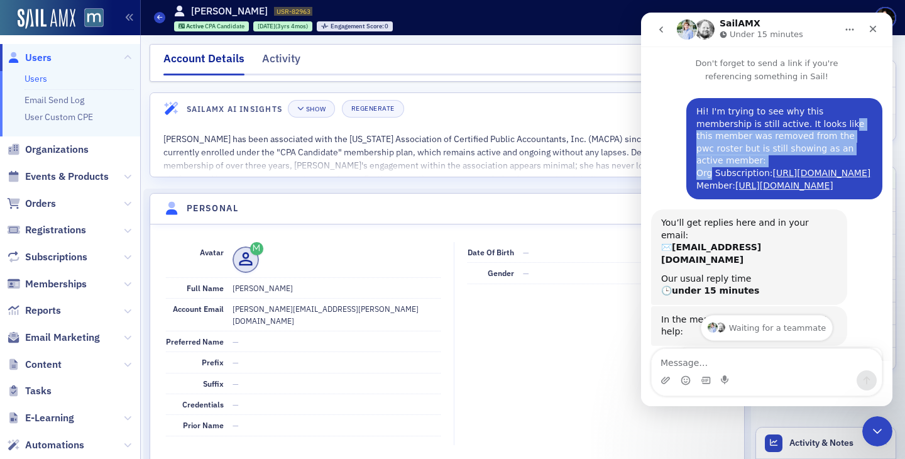
drag, startPoint x: 791, startPoint y: 127, endPoint x: 799, endPoint y: 158, distance: 31.9
click at [799, 158] on div "Hi! I'm trying to see why this membership is still active. It looks like this m…" at bounding box center [785, 149] width 176 height 86
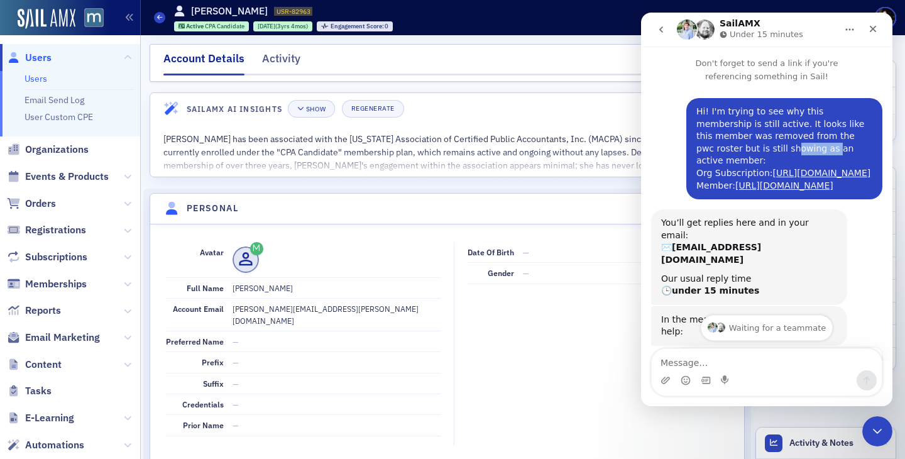
drag, startPoint x: 707, startPoint y: 151, endPoint x: 781, endPoint y: 151, distance: 74.8
click at [781, 151] on div "Hi! I'm trying to see why this membership is still active. It looks like this m…" at bounding box center [785, 149] width 176 height 86
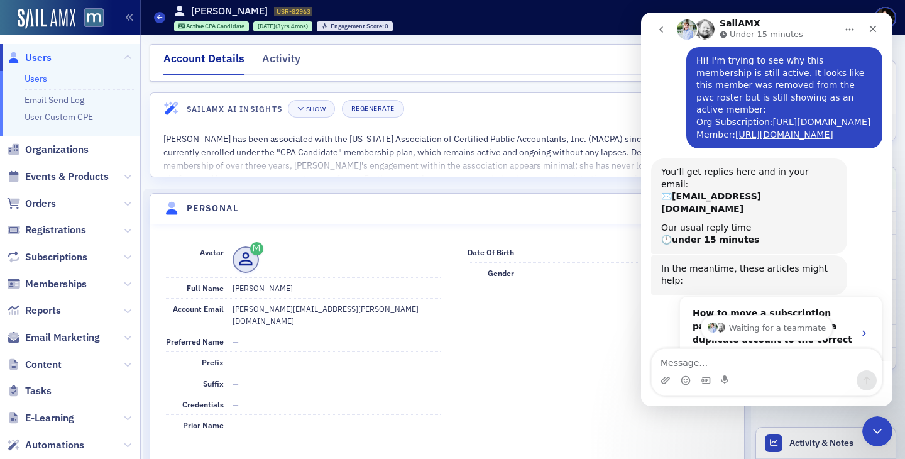
scroll to position [52, 0]
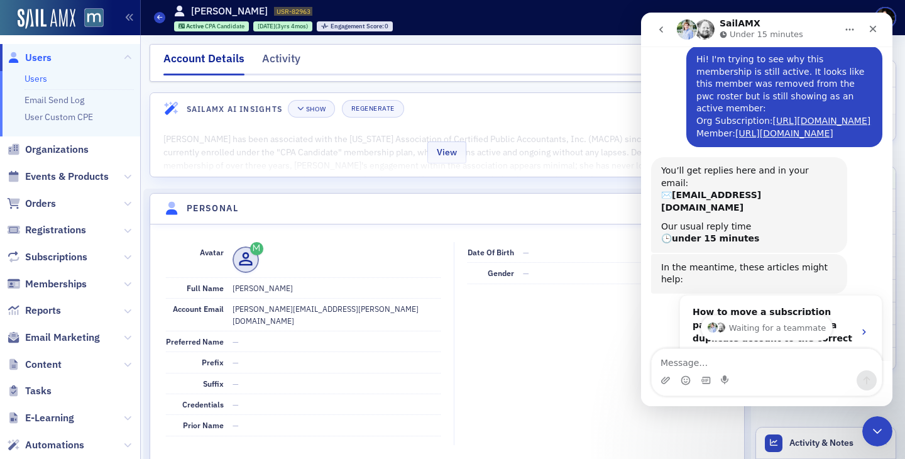
click at [192, 150] on div "View" at bounding box center [447, 150] width 594 height 53
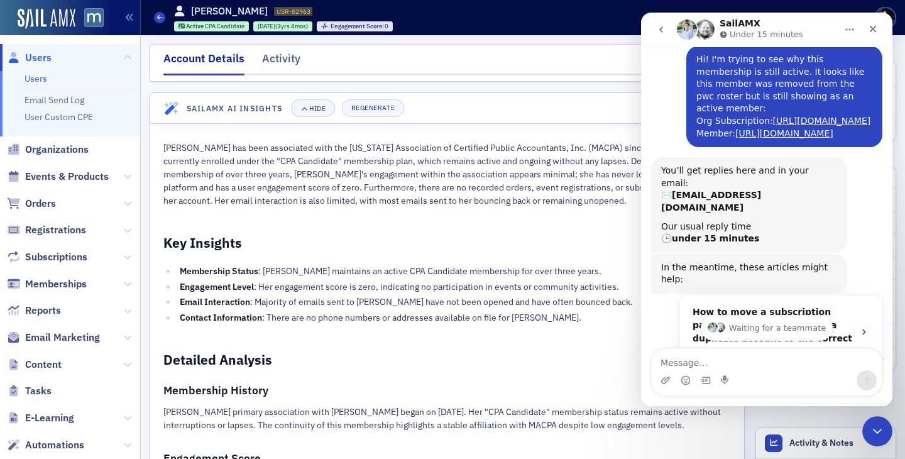
scroll to position [1, 0]
click at [872, 26] on icon "Close" at bounding box center [873, 29] width 10 height 10
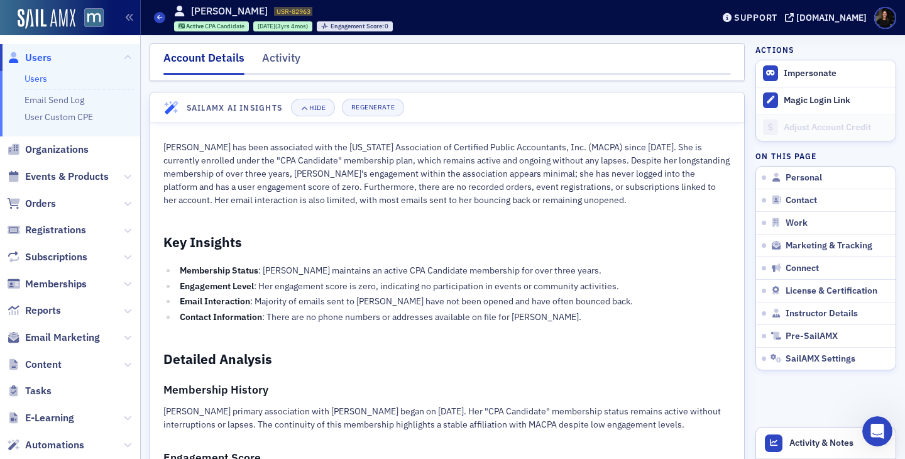
scroll to position [231, 0]
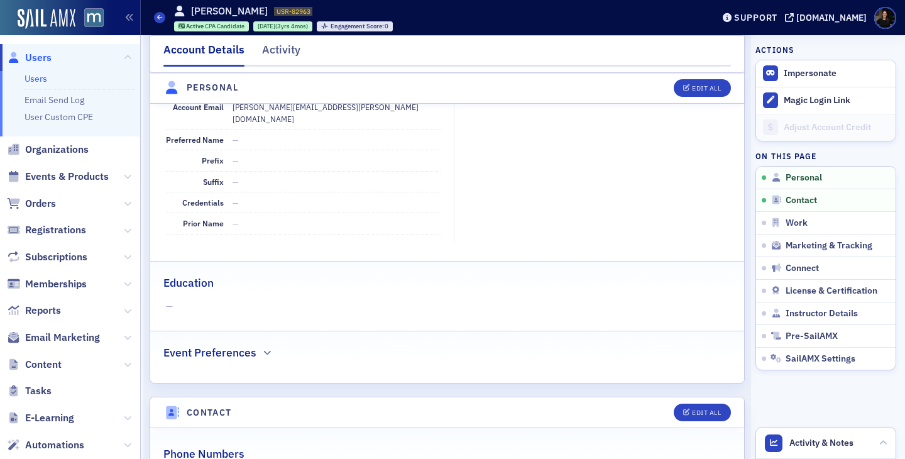
scroll to position [204, 0]
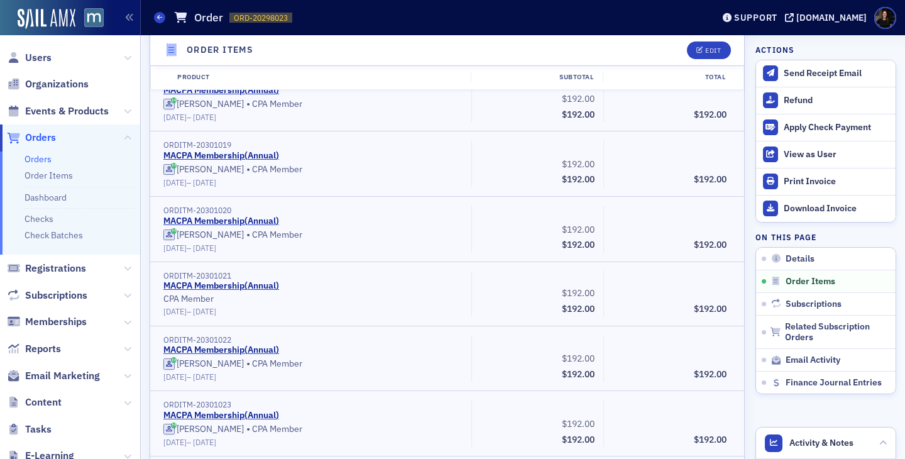
scroll to position [438, 0]
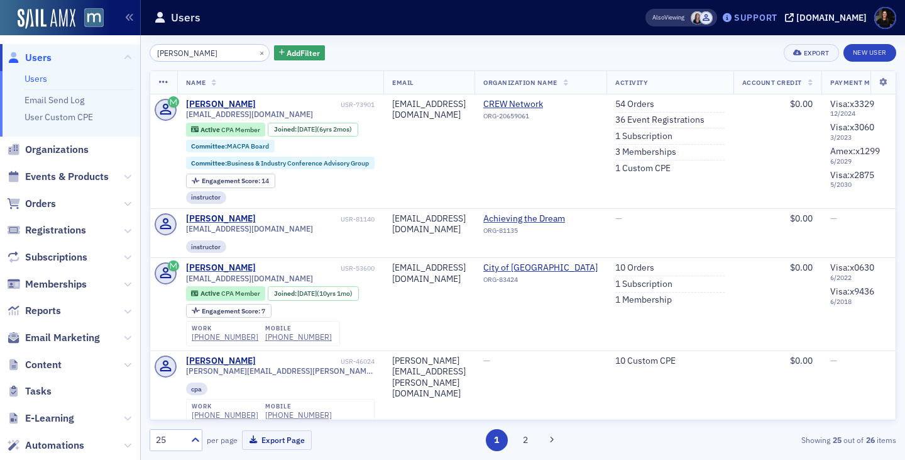
click at [756, 18] on div "Support" at bounding box center [755, 17] width 43 height 11
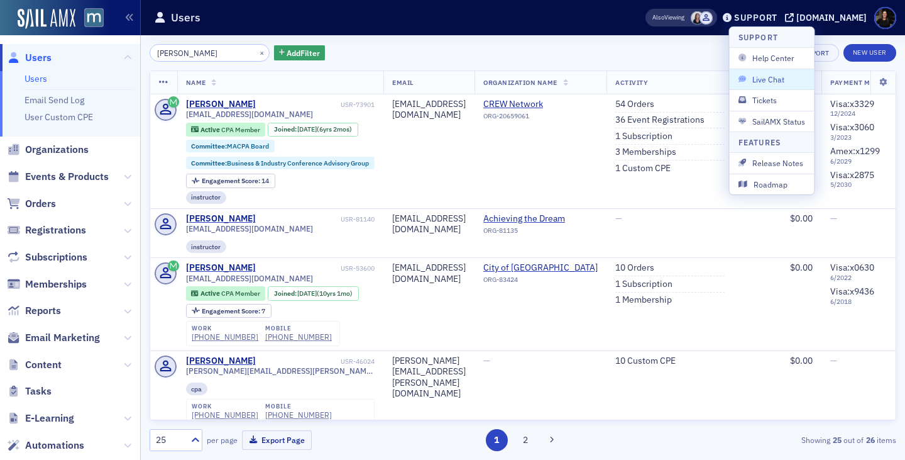
click at [753, 75] on span "Live Chat" at bounding box center [772, 79] width 67 height 11
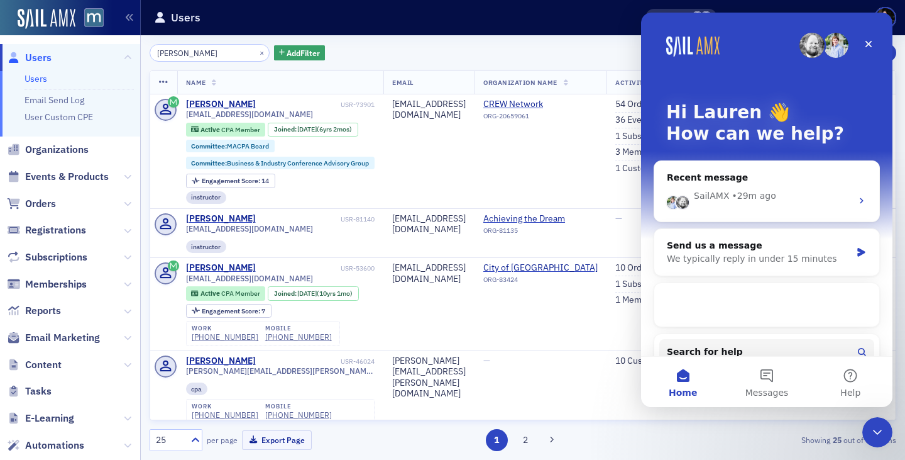
click at [751, 199] on div "• 29m ago" at bounding box center [754, 195] width 44 height 13
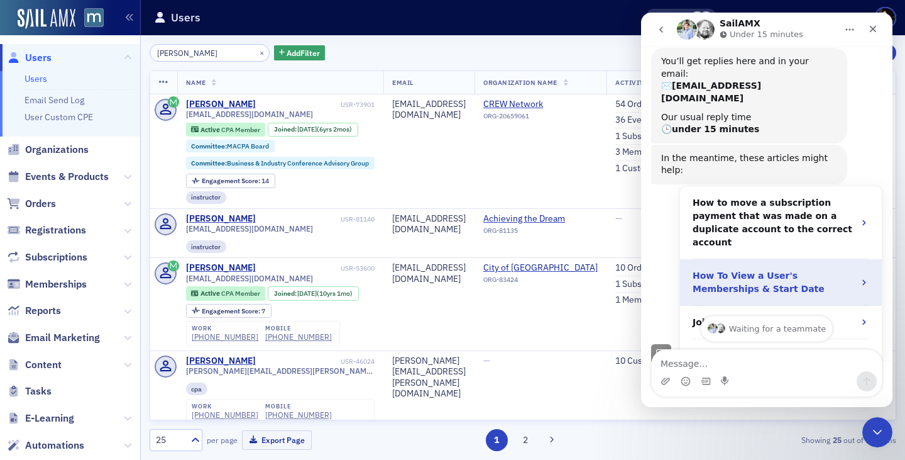
scroll to position [164, 0]
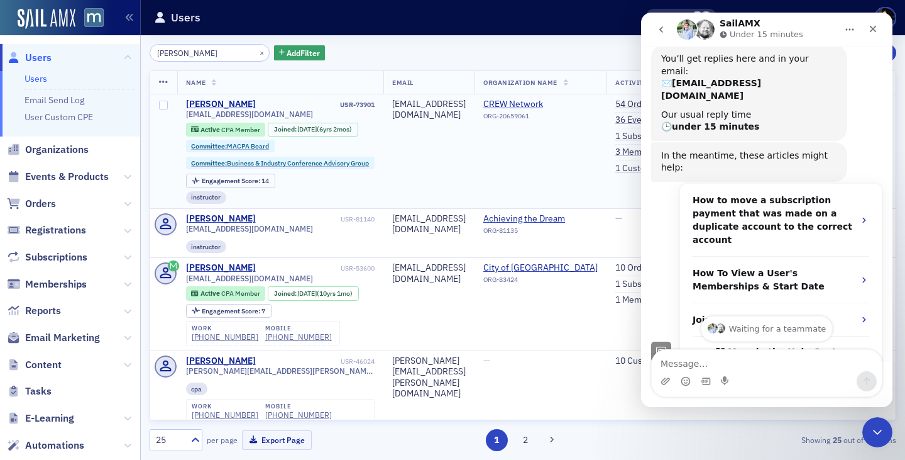
click at [431, 142] on td "janicestucke@outlook.com" at bounding box center [428, 151] width 91 height 114
click at [873, 30] on icon "Close" at bounding box center [873, 29] width 7 height 7
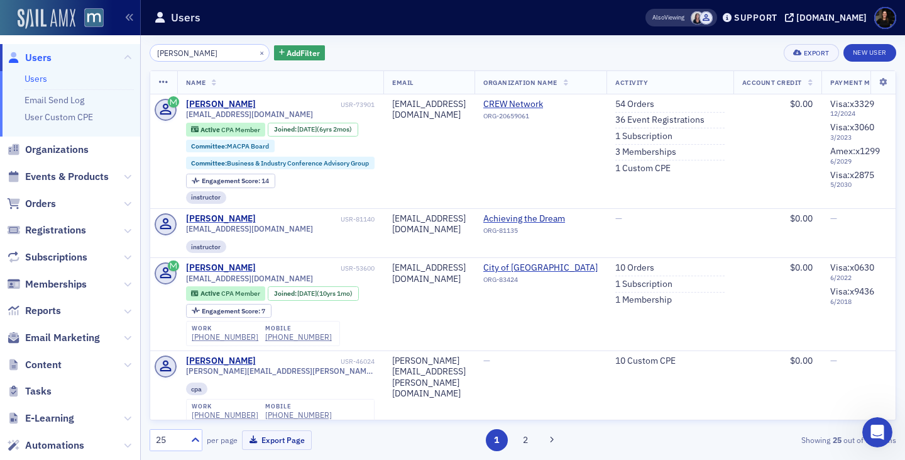
scroll to position [230, 0]
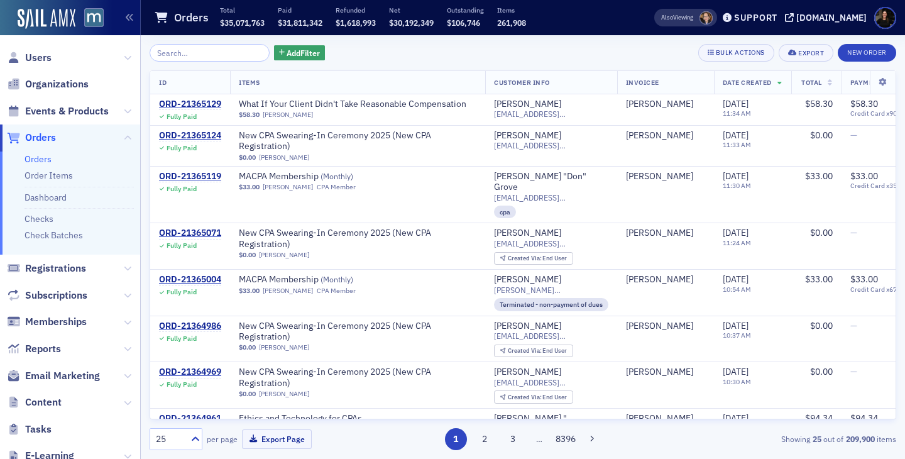
scroll to position [753, 0]
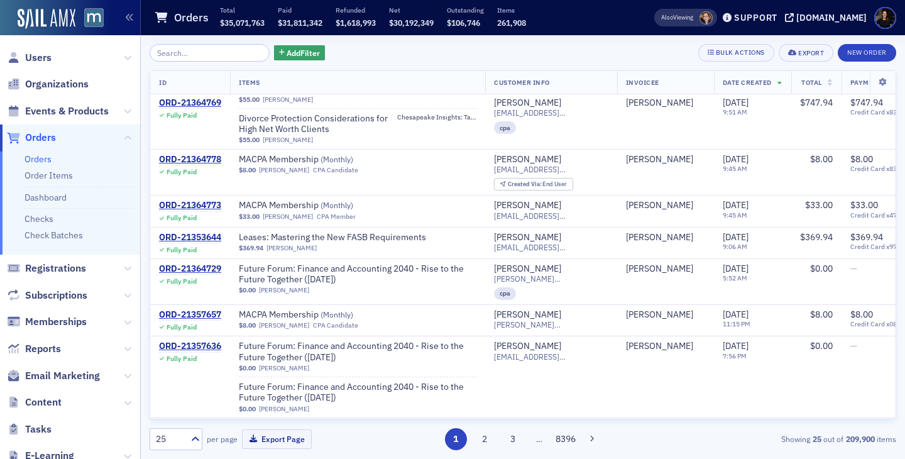
click at [37, 138] on span "Orders" at bounding box center [40, 138] width 31 height 14
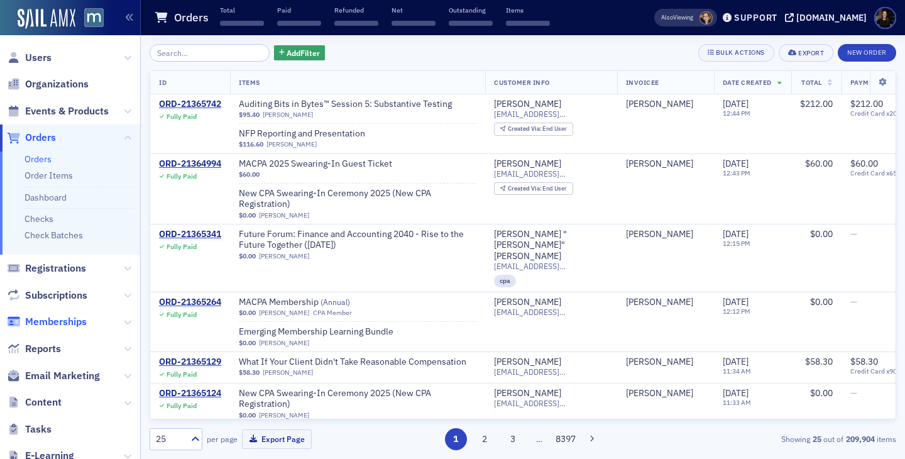
click at [57, 321] on span "Memberships" at bounding box center [56, 322] width 62 height 14
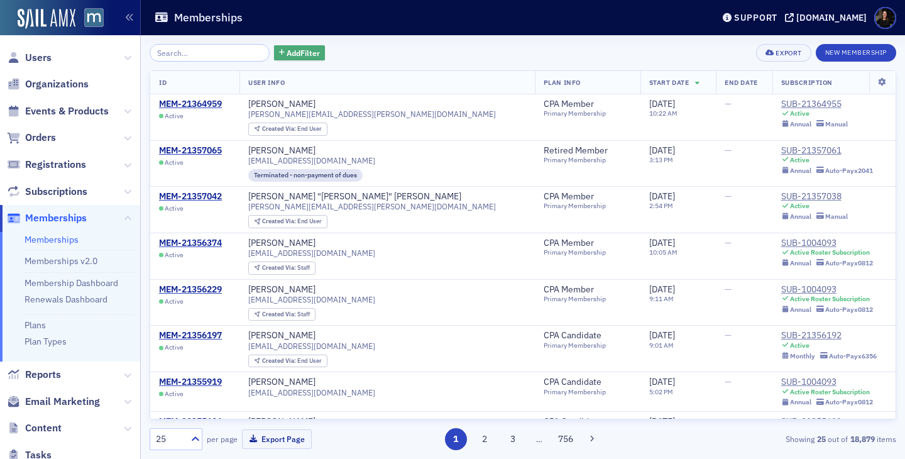
click at [298, 59] on button "Add Filter" at bounding box center [300, 53] width 52 height 16
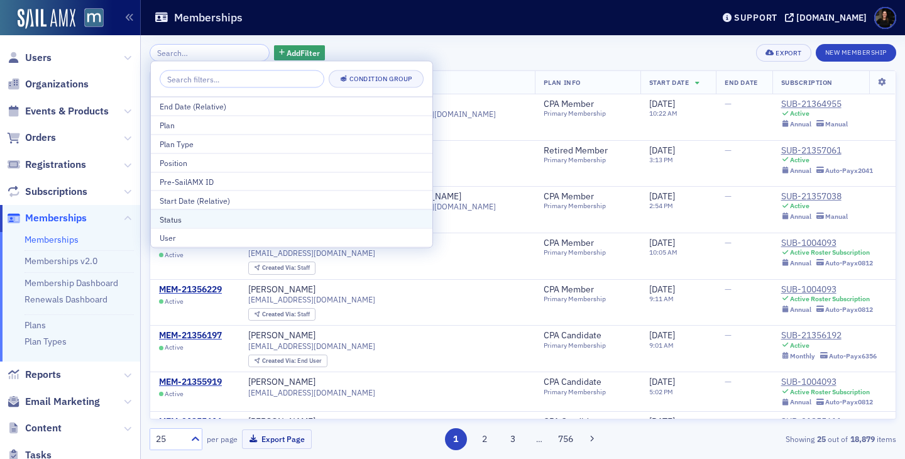
click at [215, 216] on div "Status" at bounding box center [292, 218] width 264 height 11
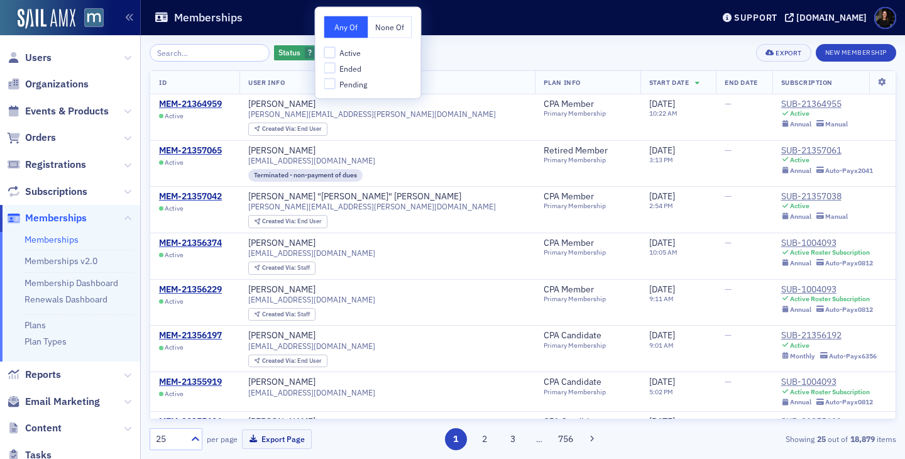
click at [336, 52] on label "Active" at bounding box center [345, 52] width 43 height 11
click at [336, 52] on input "Active" at bounding box center [329, 52] width 11 height 11
checkbox input "true"
click at [563, 55] on div "Status Active Add Filter Export New Membership" at bounding box center [523, 53] width 747 height 18
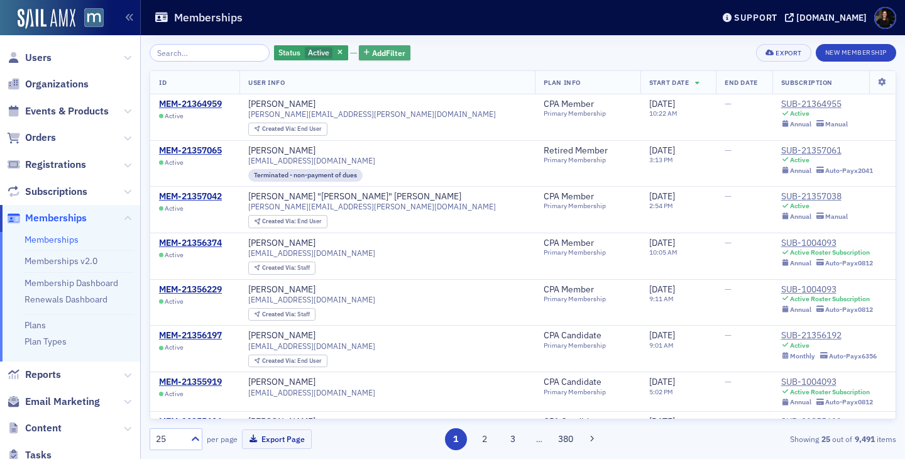
click at [372, 50] on span "Add Filter" at bounding box center [388, 52] width 33 height 11
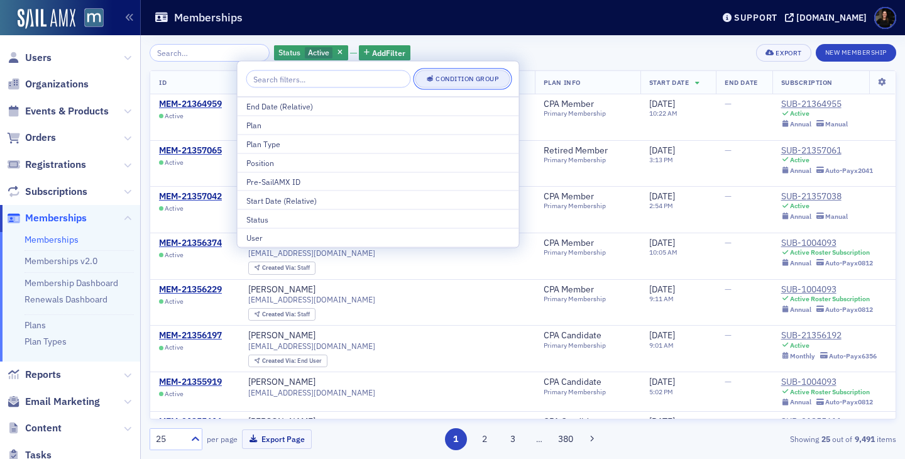
click at [451, 80] on div "Condition Group" at bounding box center [467, 78] width 63 height 7
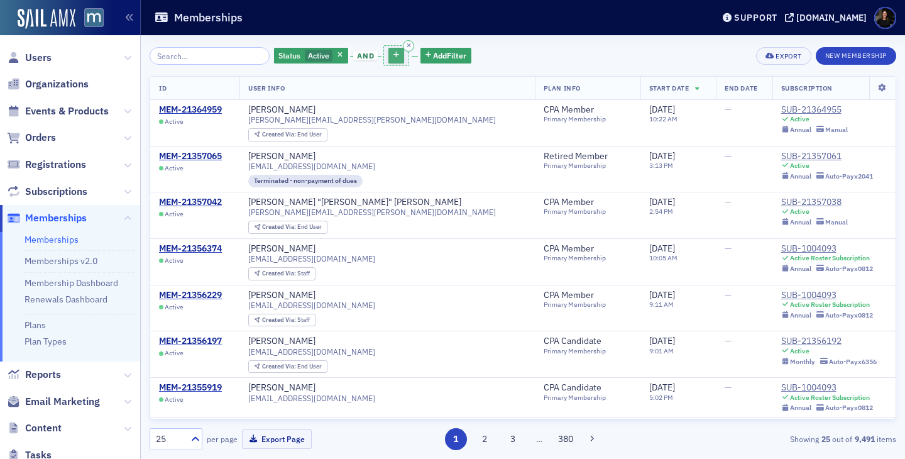
click at [389, 57] on button "button" at bounding box center [397, 56] width 16 height 16
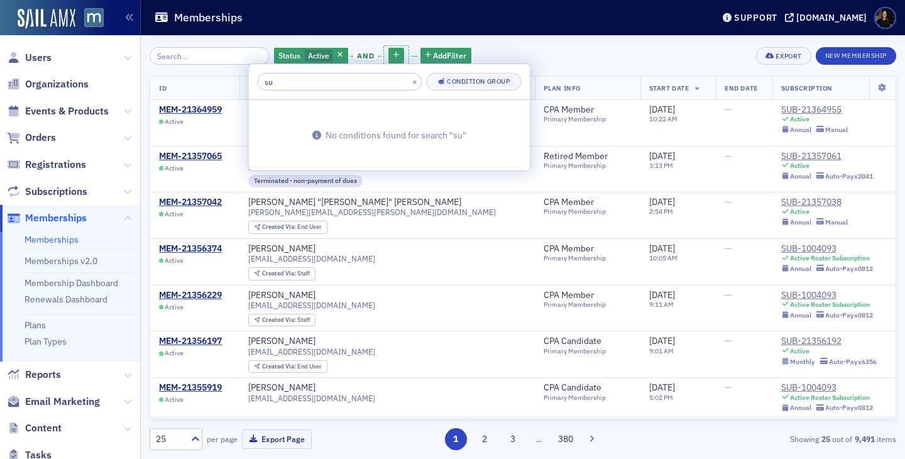
type input "s"
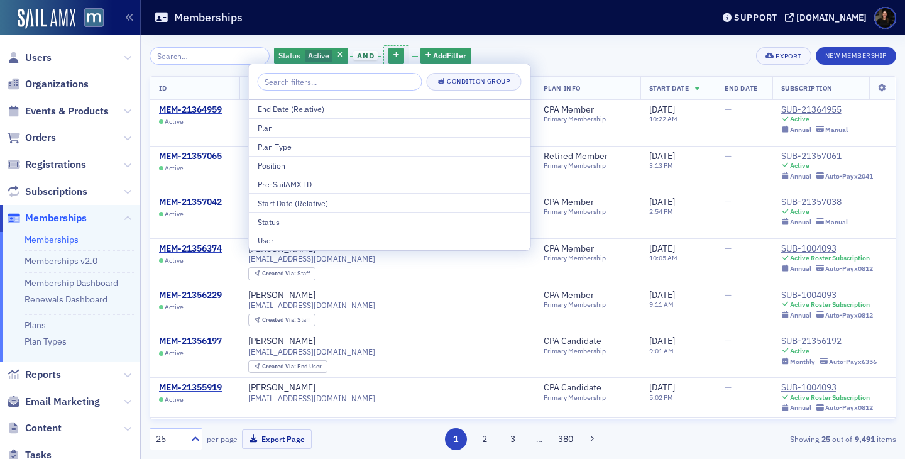
click at [645, 57] on div "Status Active and Add Filter Export New Membership" at bounding box center [523, 55] width 747 height 23
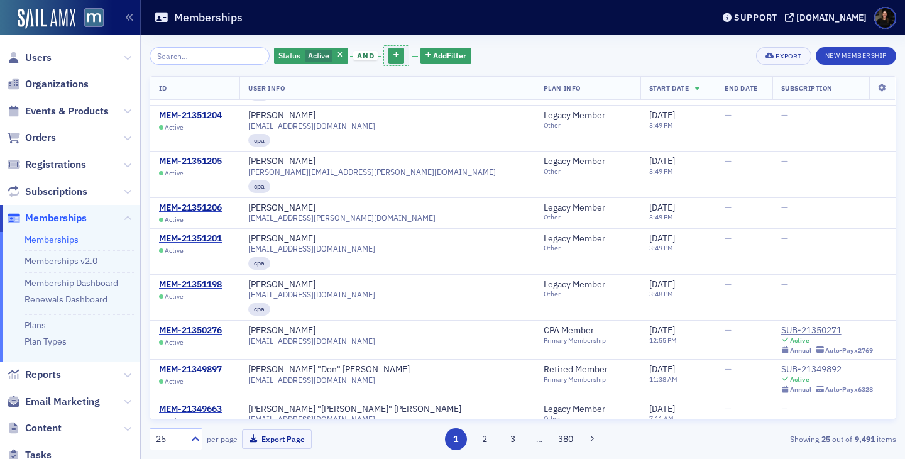
scroll to position [785, 0]
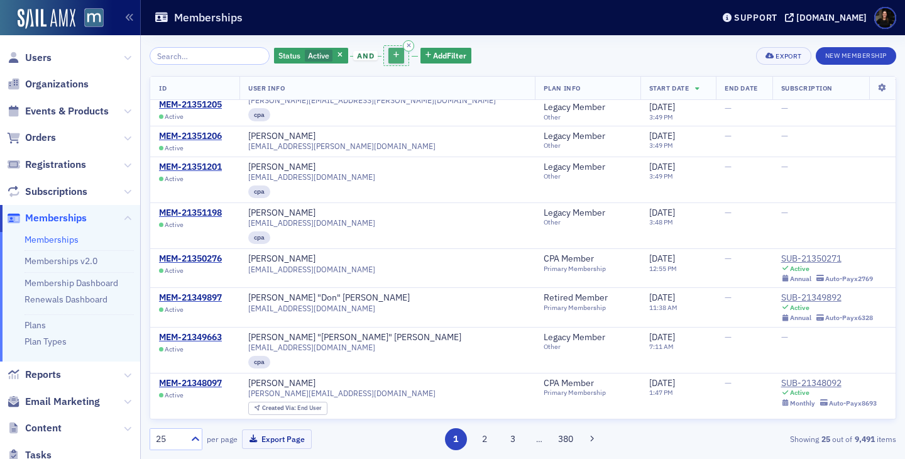
click at [389, 59] on button "button" at bounding box center [397, 56] width 16 height 16
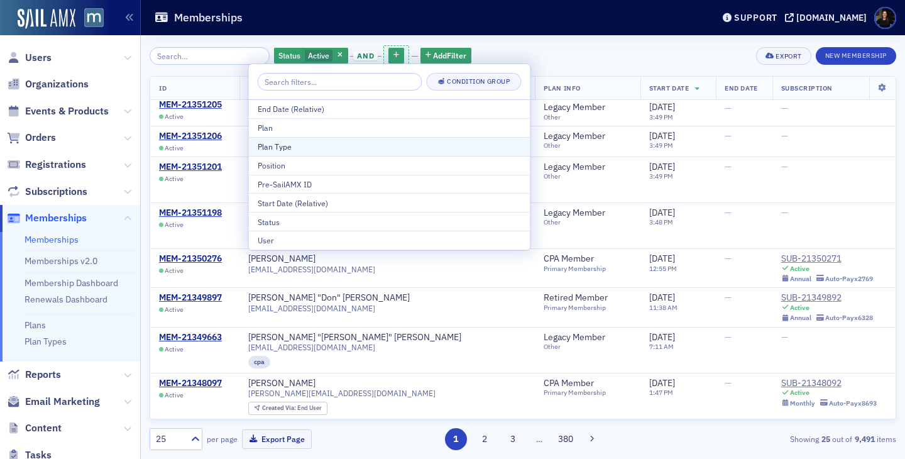
click at [271, 146] on div "Plan Type" at bounding box center [390, 146] width 264 height 11
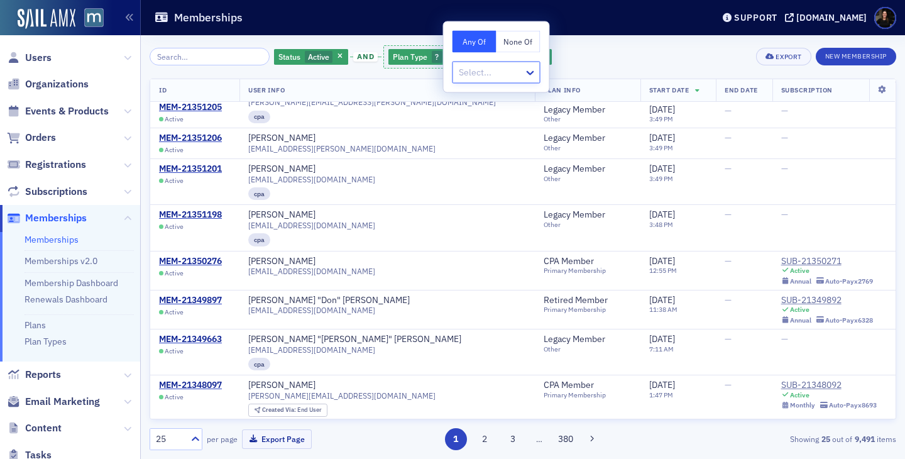
type input "c"
click at [393, 55] on span "Plan Type" at bounding box center [410, 57] width 35 height 10
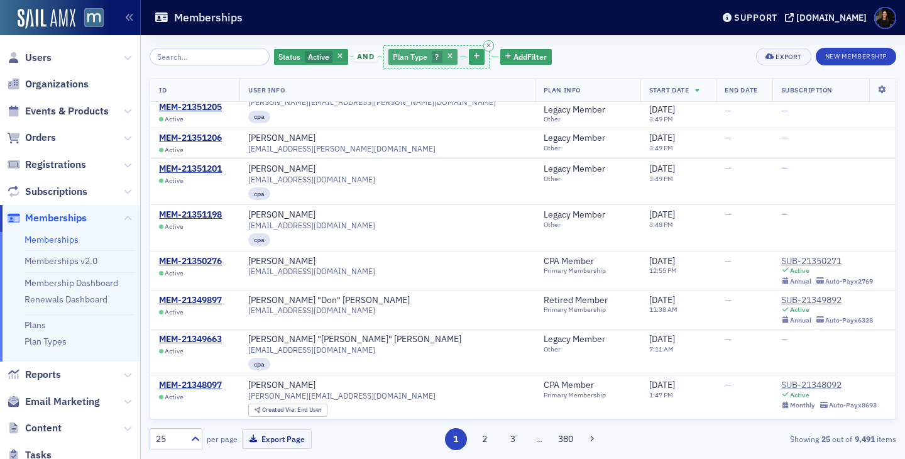
click at [393, 55] on span "Plan Type" at bounding box center [410, 57] width 35 height 10
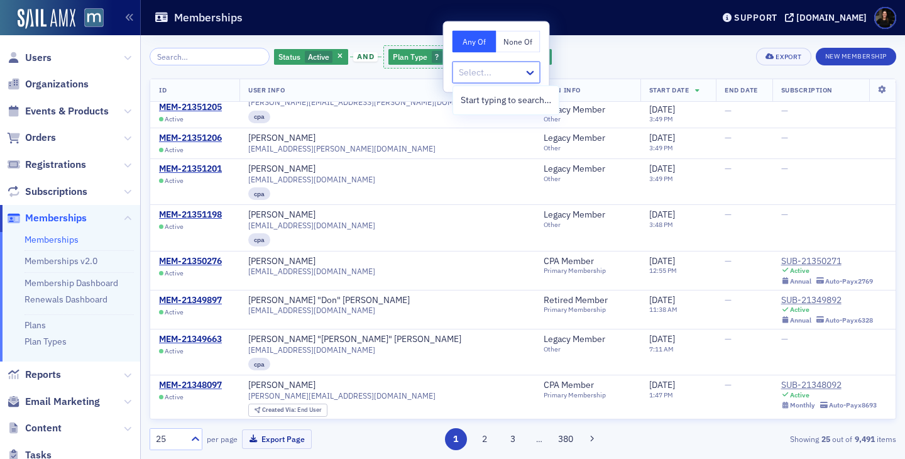
click at [458, 63] on div "Select..." at bounding box center [488, 72] width 71 height 18
click at [448, 59] on icon "button" at bounding box center [450, 56] width 5 height 7
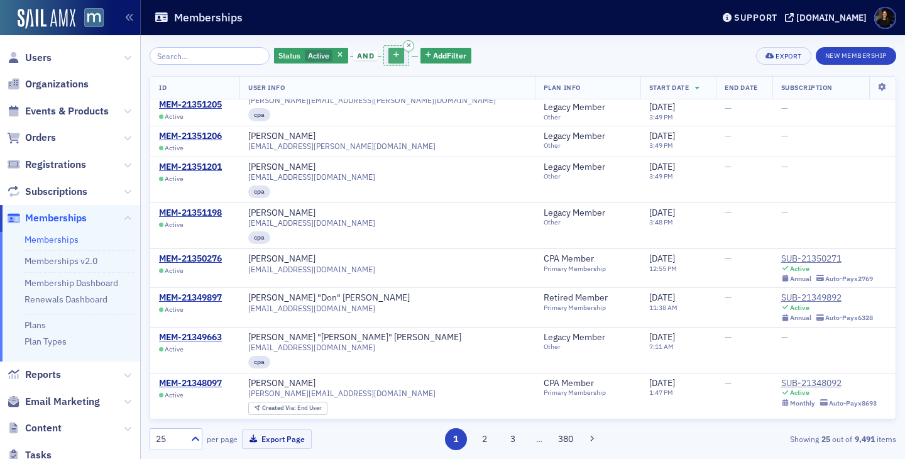
click at [394, 55] on icon "button" at bounding box center [397, 55] width 6 height 7
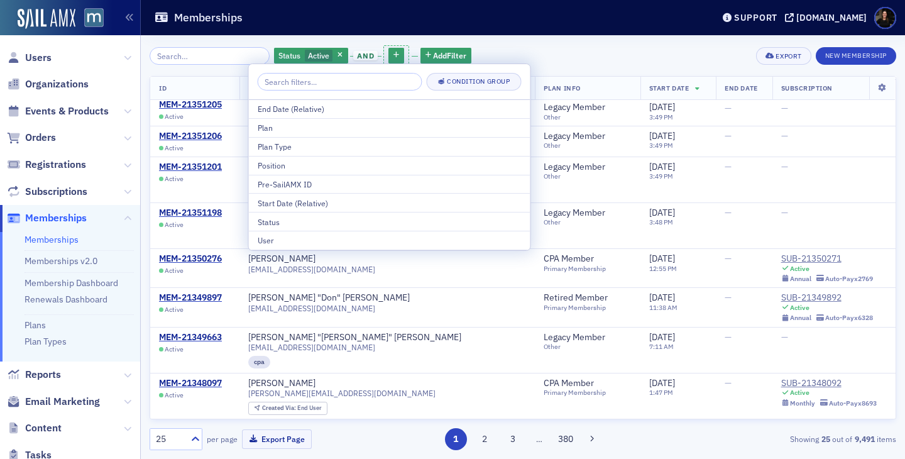
click at [282, 122] on div "Plan" at bounding box center [390, 127] width 264 height 11
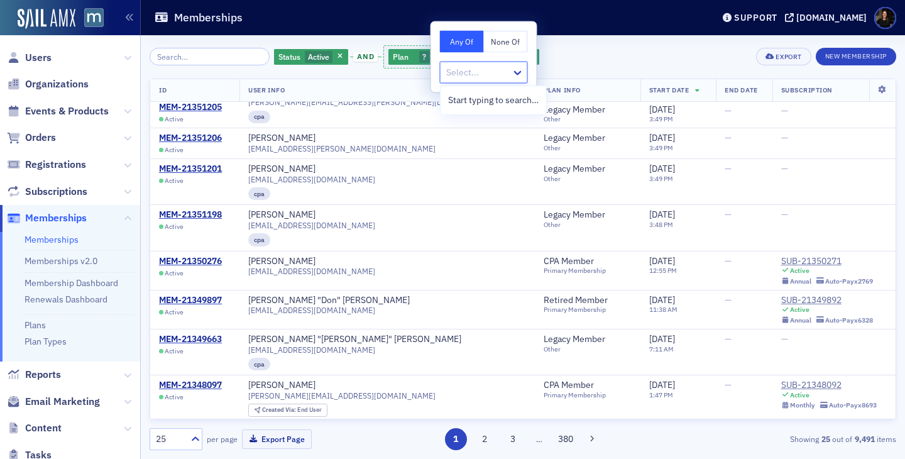
click at [451, 80] on div "Select..." at bounding box center [476, 72] width 71 height 18
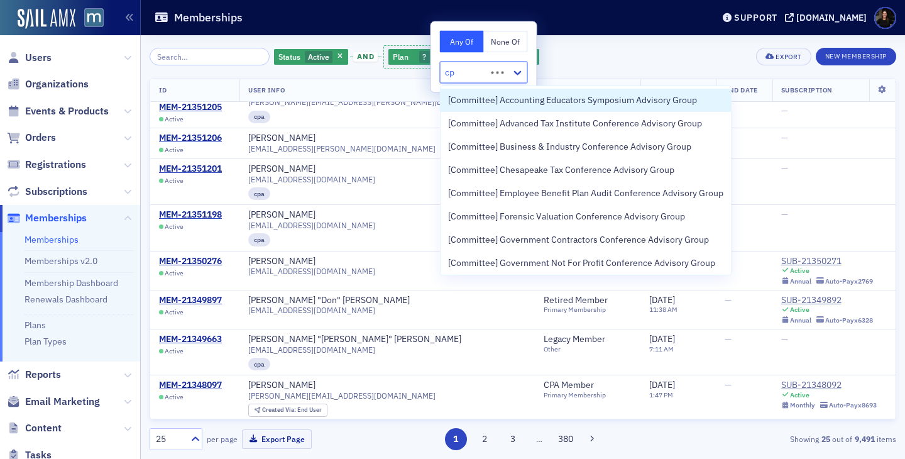
type input "cpa"
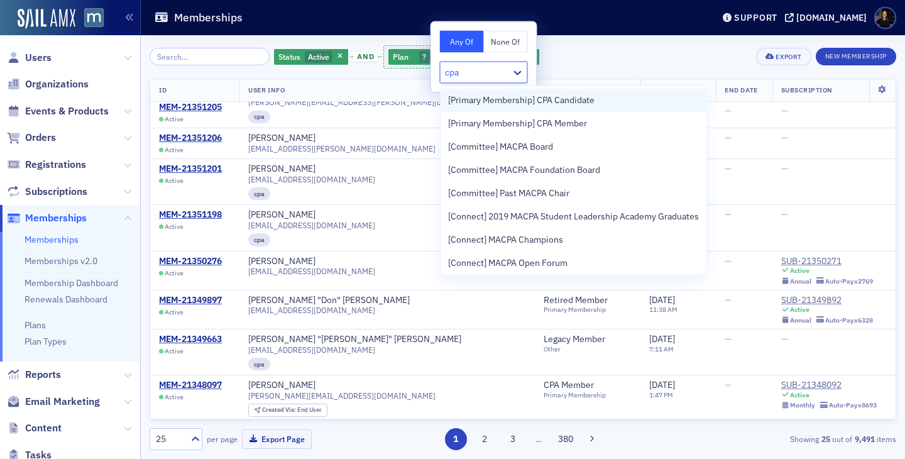
click at [558, 101] on span "[Primary Membership] CPA Candidate" at bounding box center [521, 100] width 146 height 13
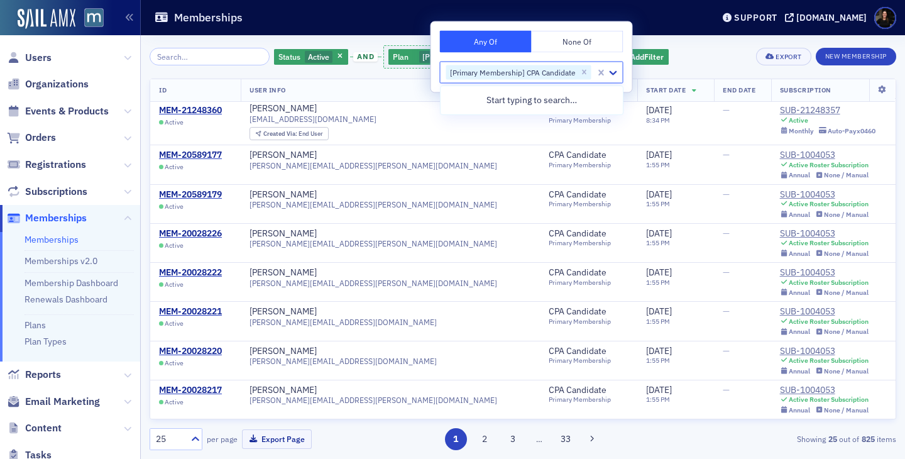
scroll to position [749, 0]
click at [690, 57] on div "Status Active and Plan [Primary Membership] CPA Candidate Add Filter Export New…" at bounding box center [523, 57] width 747 height 26
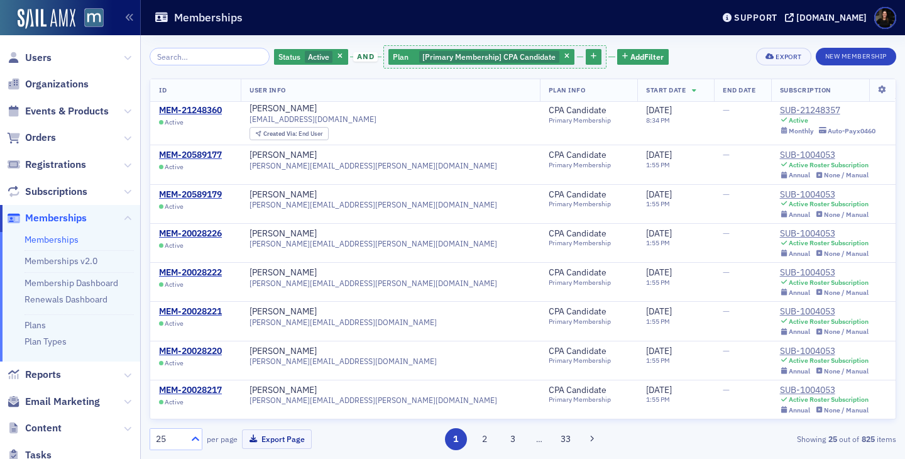
click at [196, 436] on icon at bounding box center [195, 439] width 13 height 13
click at [177, 412] on div "500" at bounding box center [176, 408] width 36 height 13
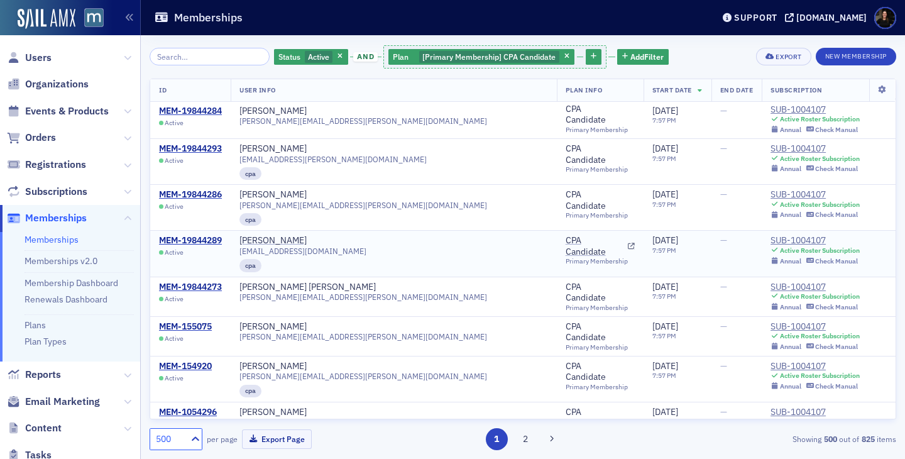
scroll to position [20016, 0]
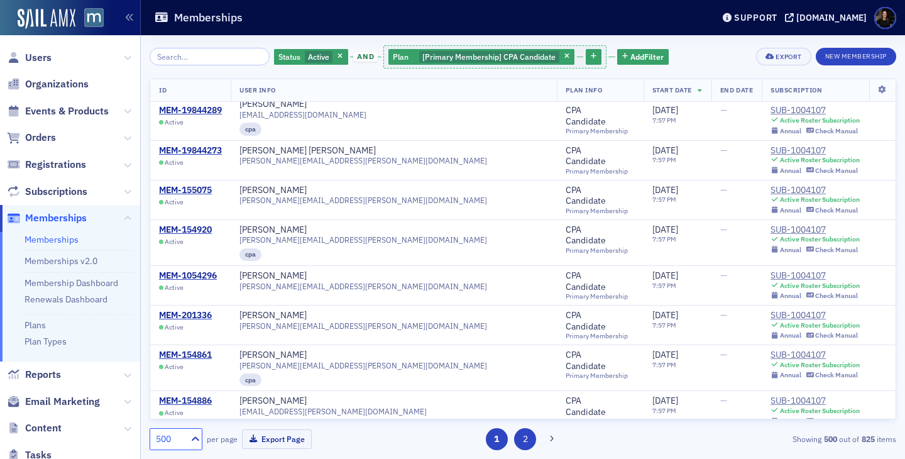
click at [524, 438] on button "2" at bounding box center [525, 439] width 22 height 22
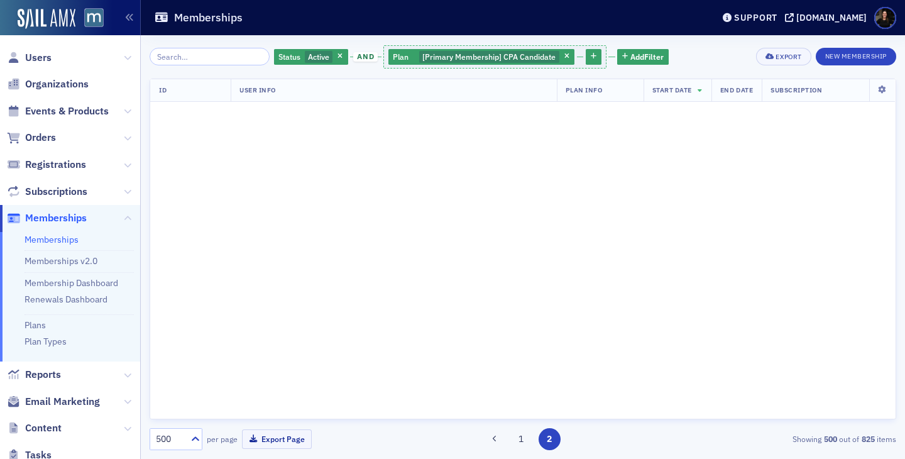
scroll to position [0, 0]
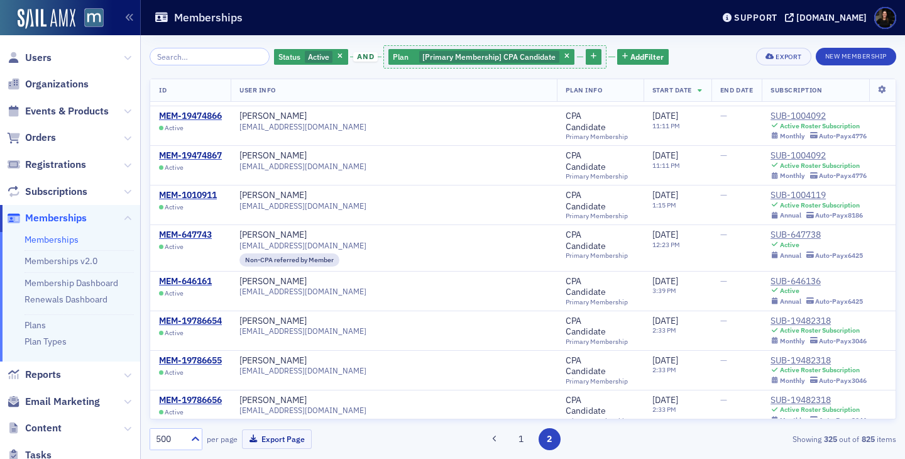
scroll to position [842, 0]
click at [184, 61] on input "search" at bounding box center [210, 57] width 120 height 18
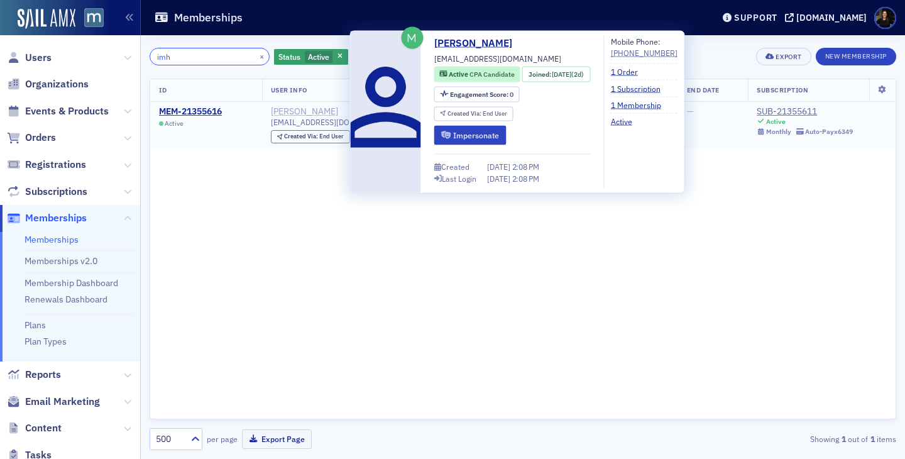
type input "imh"
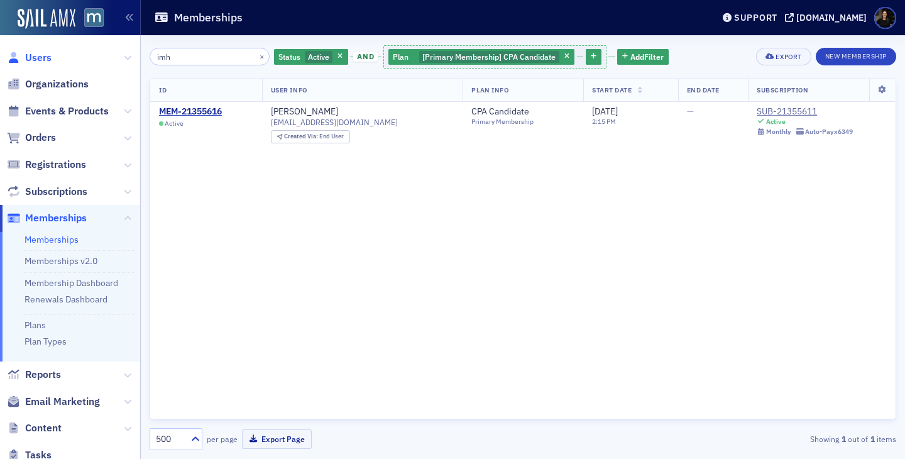
click at [31, 58] on span "Users" at bounding box center [38, 58] width 26 height 14
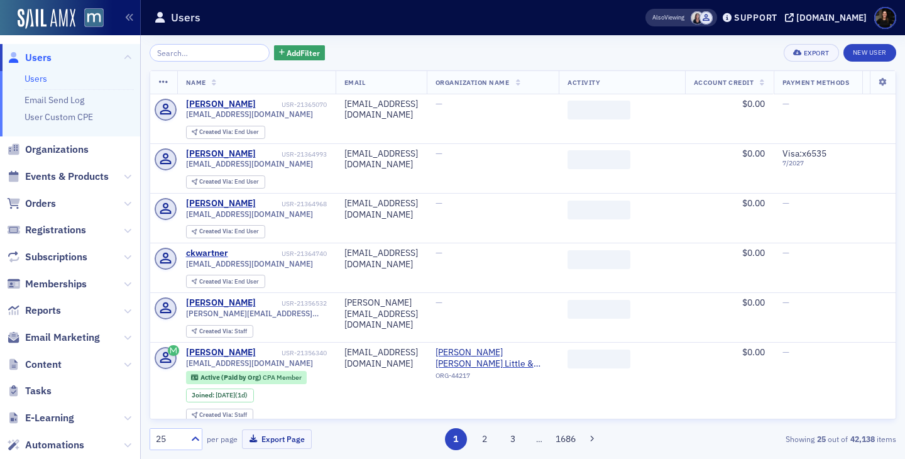
click at [205, 58] on input "search" at bounding box center [210, 53] width 120 height 18
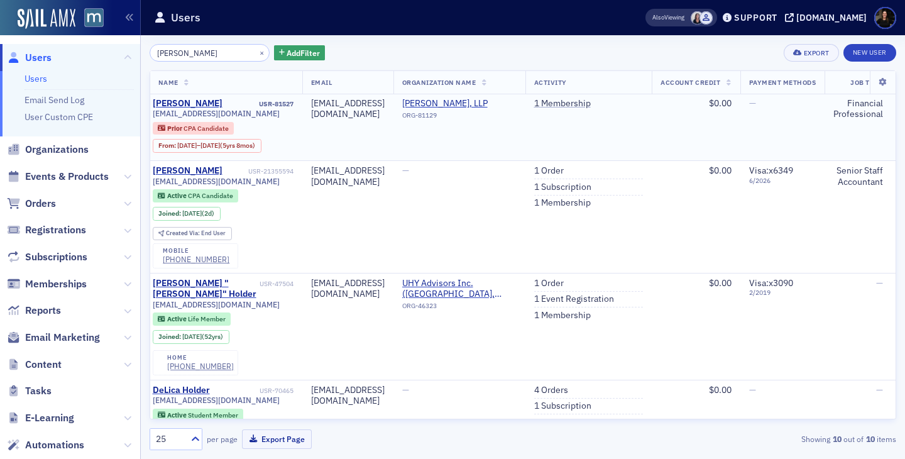
scroll to position [1, 0]
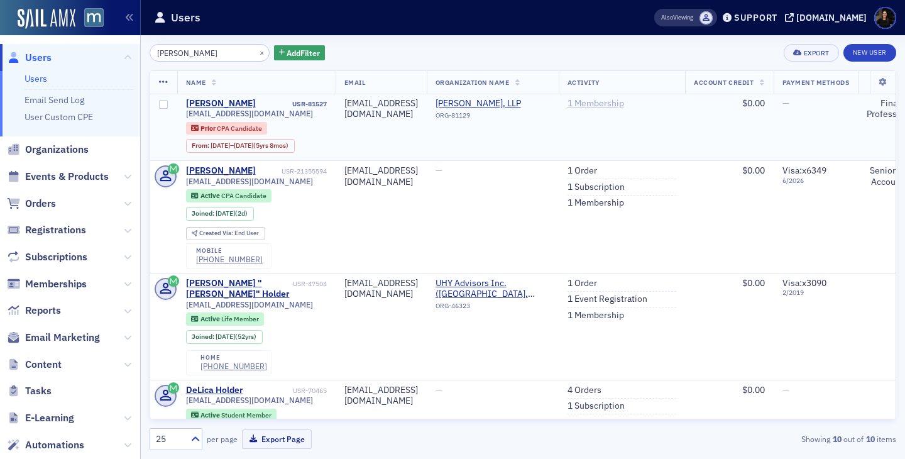
type input "Imhotepa Holder"
click at [612, 104] on link "1 Membership" at bounding box center [596, 103] width 57 height 11
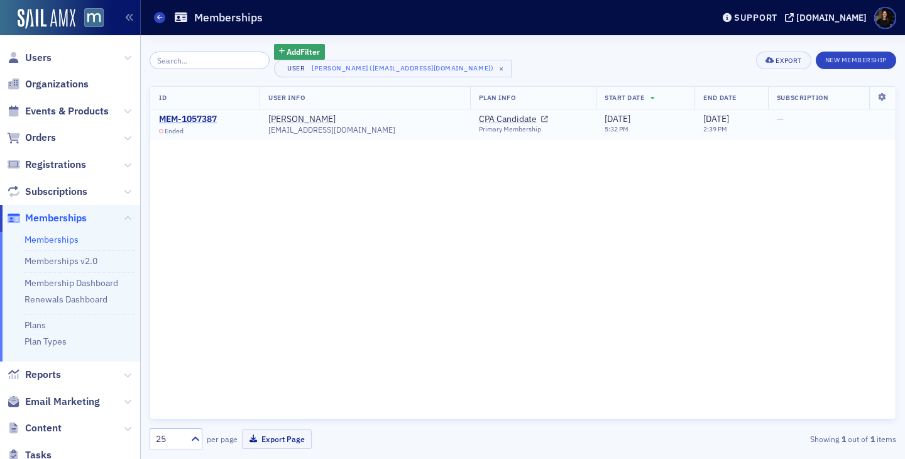
click at [189, 118] on div "MEM-1057387" at bounding box center [188, 119] width 58 height 11
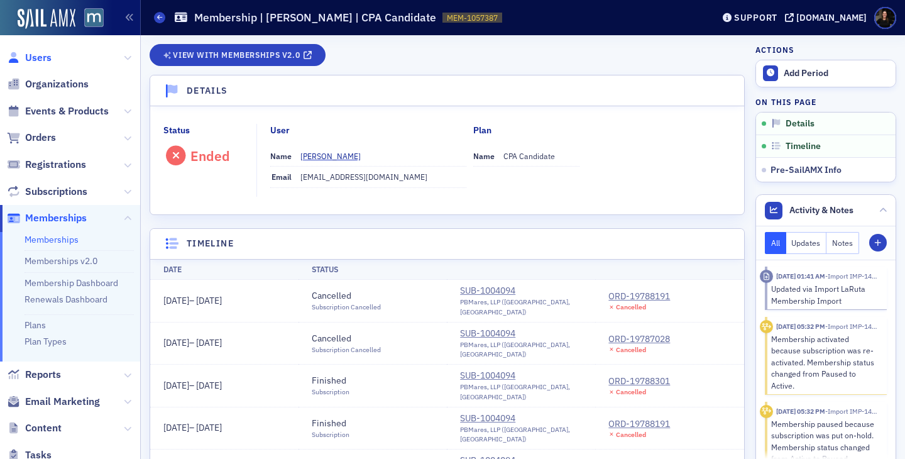
click at [38, 55] on span "Users" at bounding box center [38, 58] width 26 height 14
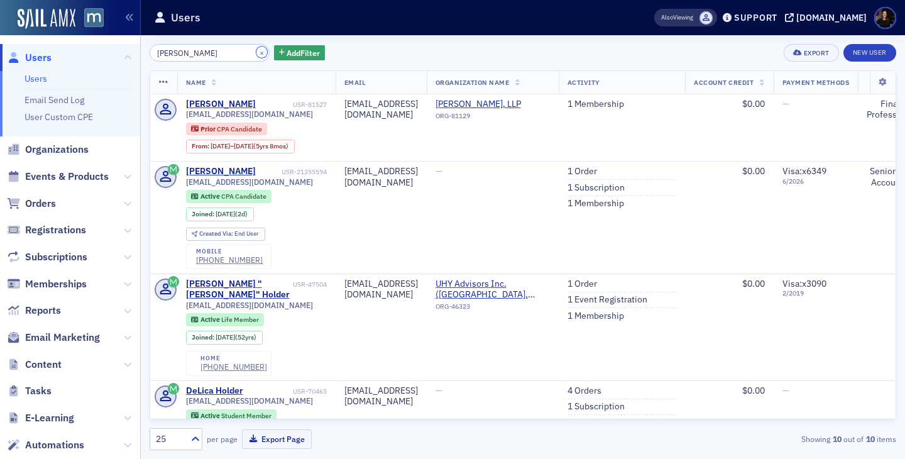
click at [256, 53] on button "×" at bounding box center [261, 52] width 11 height 11
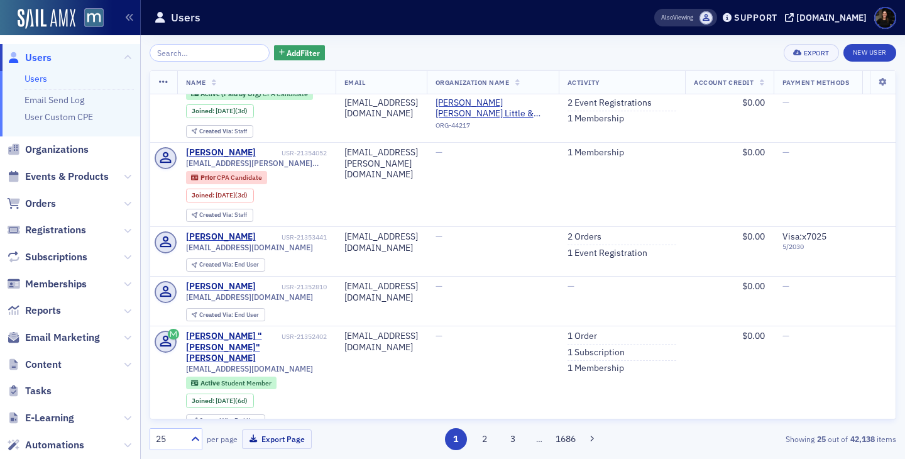
scroll to position [1254, 0]
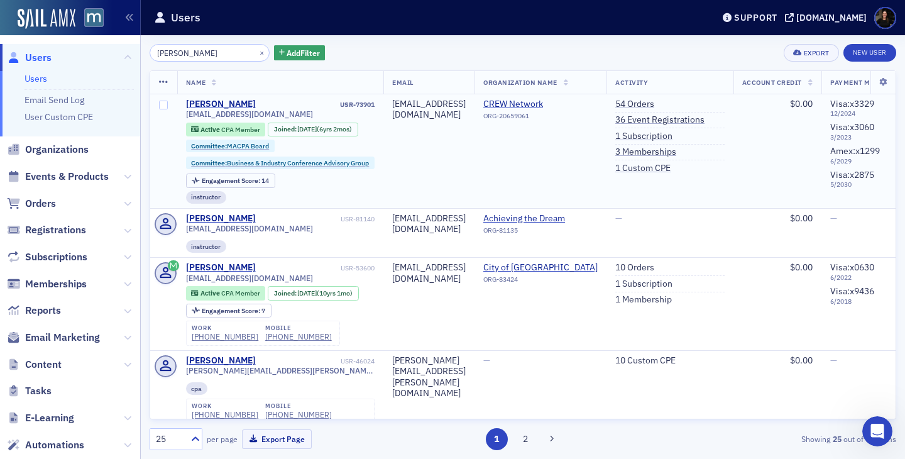
scroll to position [358, 0]
